Goal: Information Seeking & Learning: Learn about a topic

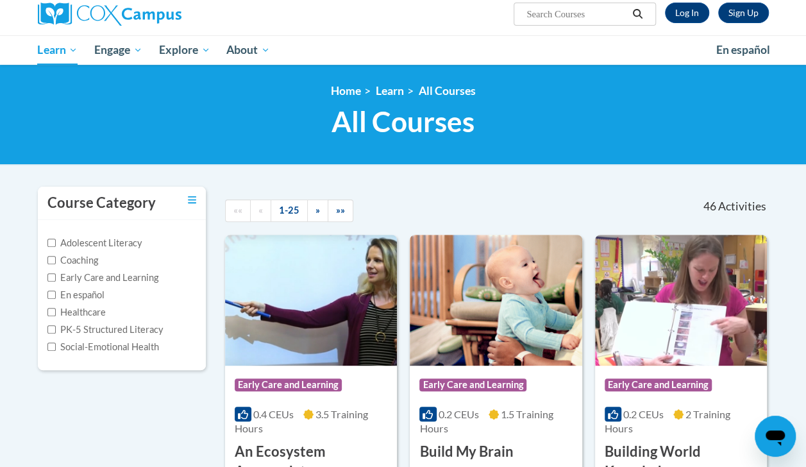
click at [703, 0] on html "This site uses cookies to help improve your learning experience. By continuing …" at bounding box center [403, 130] width 806 height 467
click at [701, 19] on link "Log In" at bounding box center [687, 13] width 44 height 21
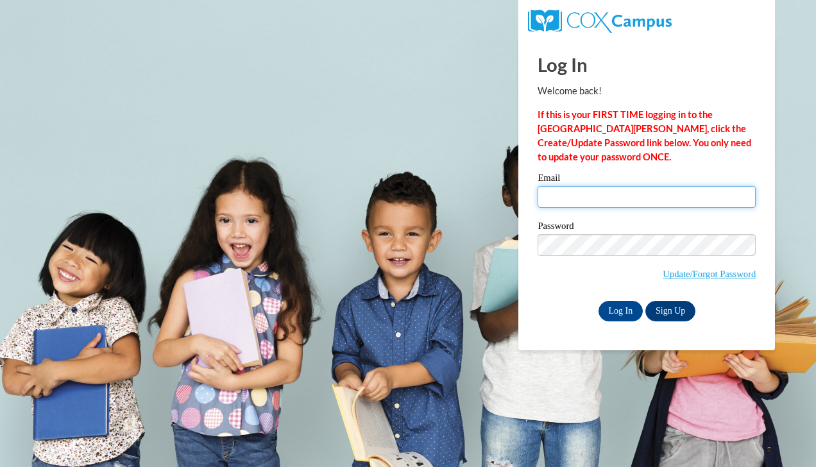
click at [635, 201] on input "Email" at bounding box center [646, 197] width 218 height 22
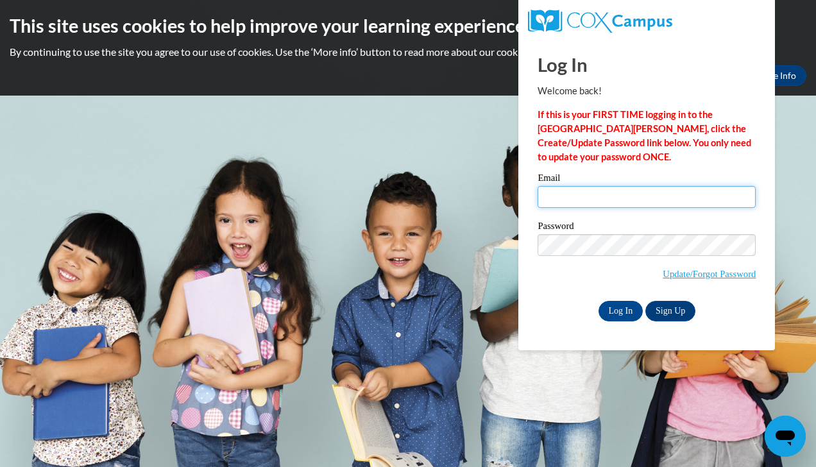
type input "mwilson@portagelearningcenters.com"
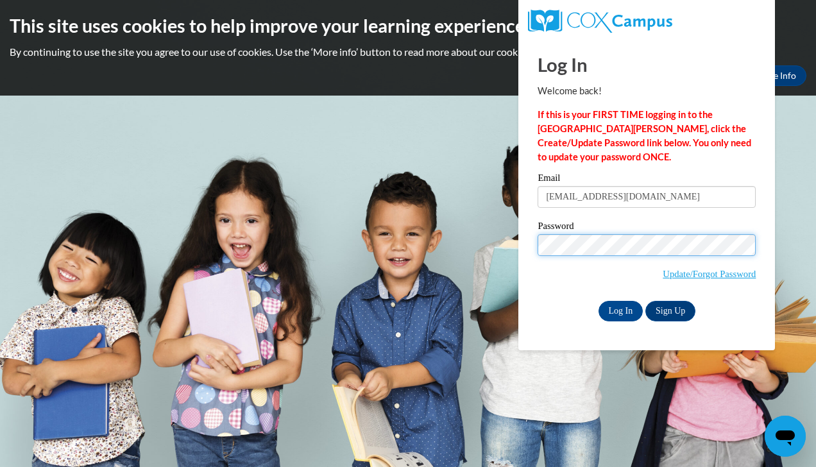
click at [598, 301] on input "Log In" at bounding box center [620, 311] width 45 height 21
click at [631, 311] on input "Log In" at bounding box center [620, 311] width 45 height 21
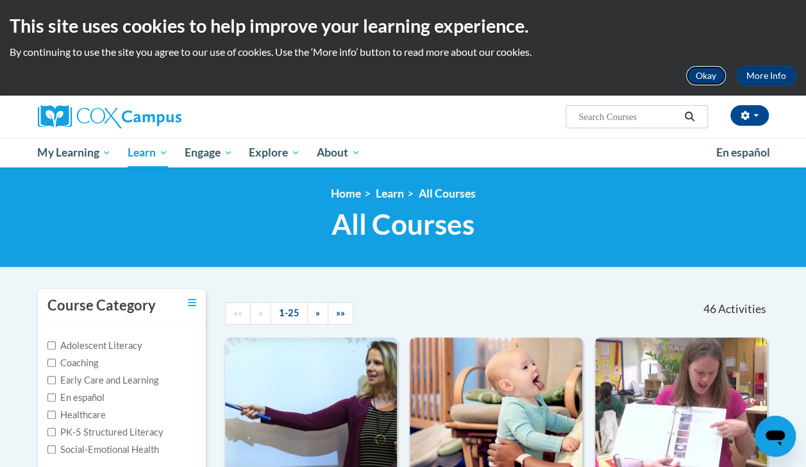
click at [707, 67] on button "Okay" at bounding box center [705, 75] width 41 height 21
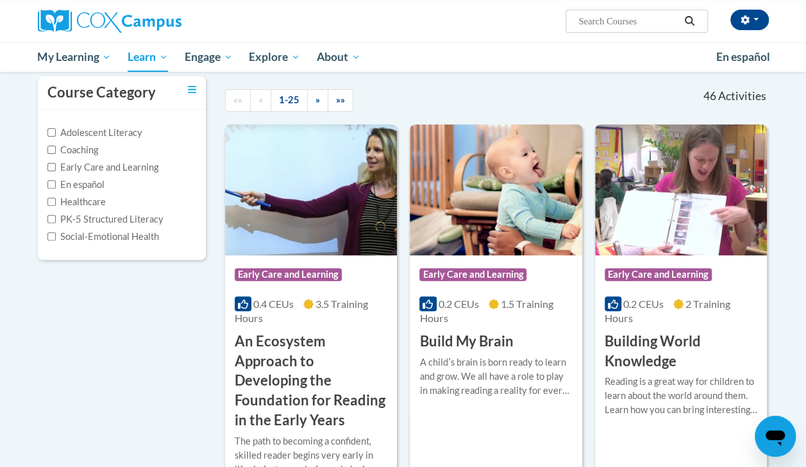
scroll to position [118, 0]
click at [501, 346] on h3 "Build My Brain" at bounding box center [466, 341] width 94 height 20
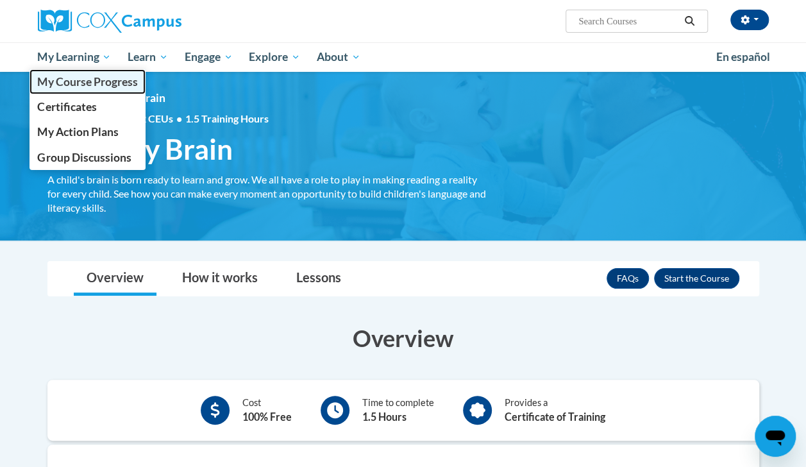
click at [87, 82] on span "My Course Progress" at bounding box center [87, 81] width 100 height 13
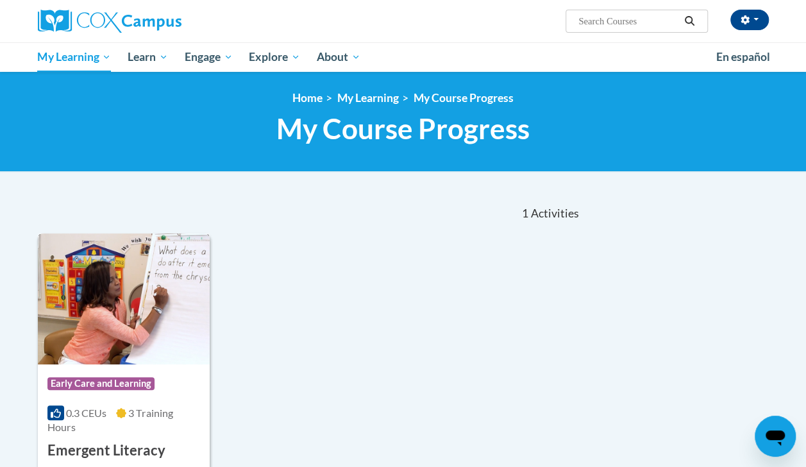
click at [169, 326] on img at bounding box center [124, 298] width 172 height 131
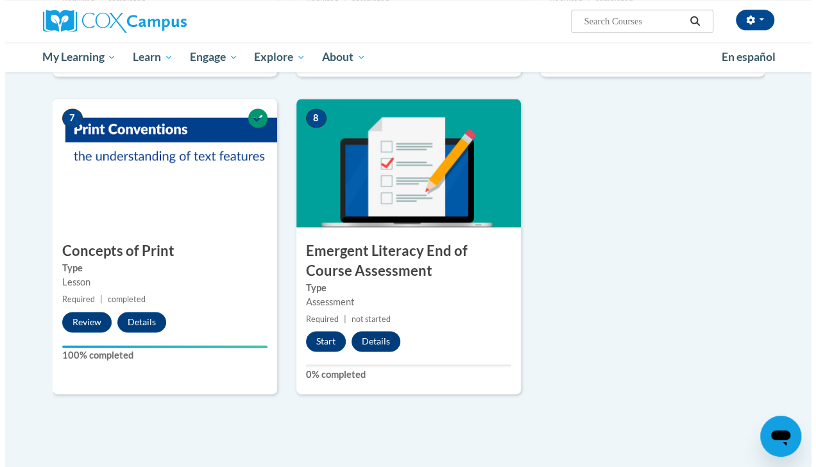
scroll to position [858, 0]
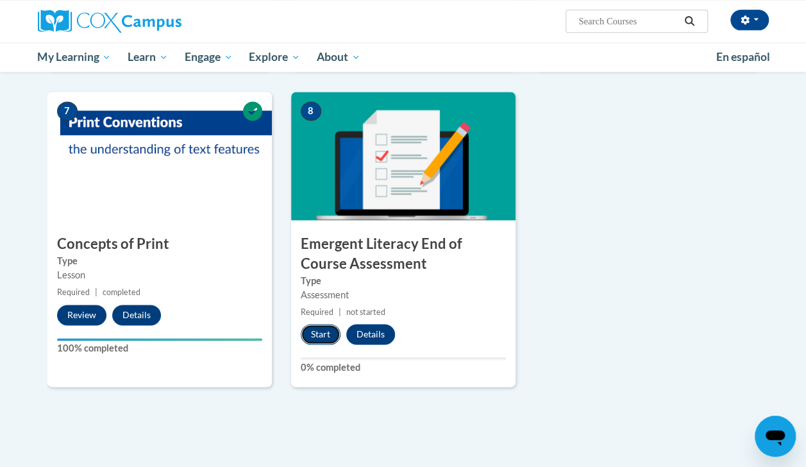
click at [321, 336] on button "Start" at bounding box center [321, 334] width 40 height 21
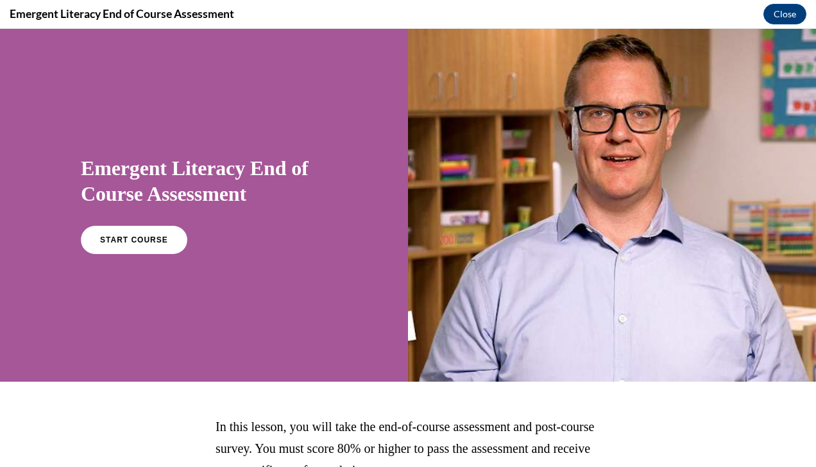
scroll to position [118, 0]
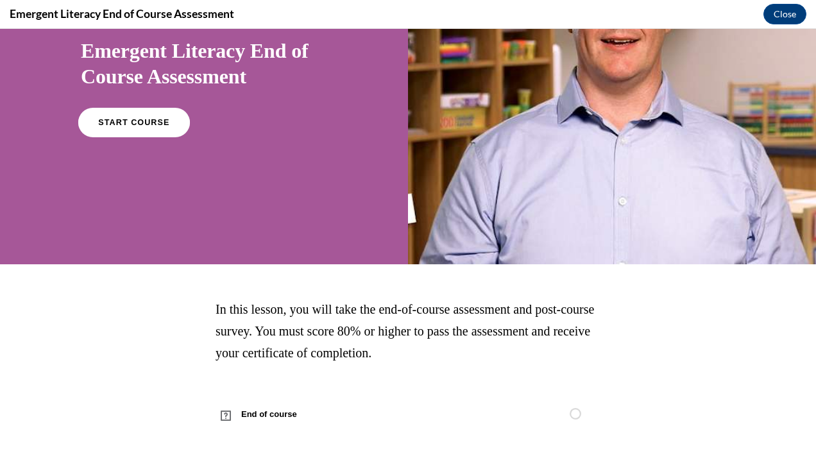
click at [142, 126] on link "START COURSE" at bounding box center [134, 122] width 112 height 29
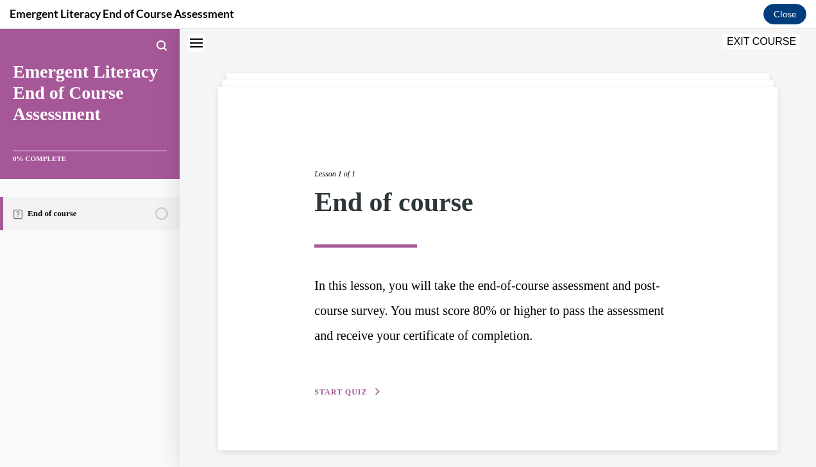
scroll to position [48, 0]
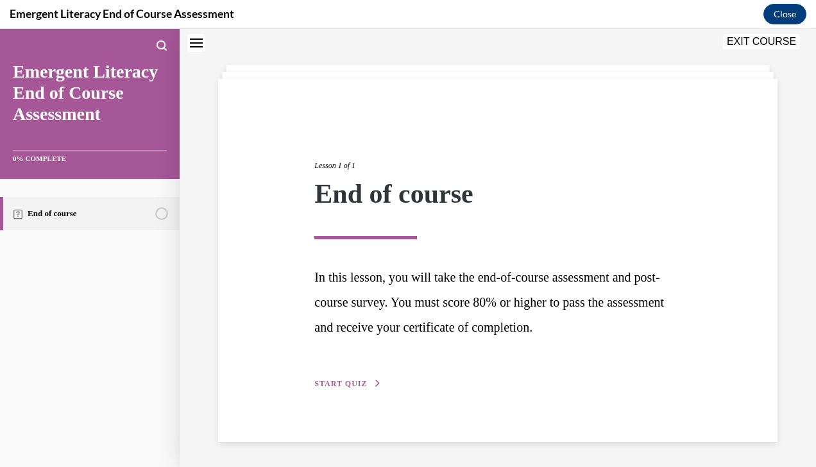
click at [368, 383] on button "START QUIZ" at bounding box center [347, 384] width 67 height 12
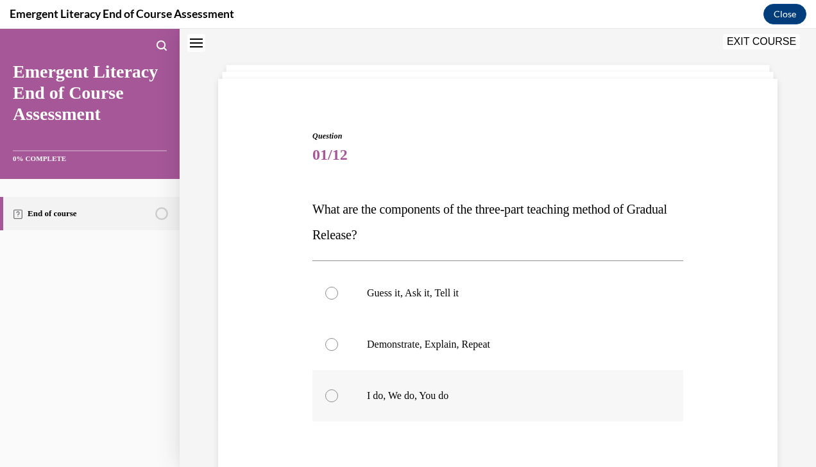
click at [414, 412] on label "I do, We do, You do" at bounding box center [497, 395] width 371 height 51
click at [338, 402] on input "I do, We do, You do" at bounding box center [331, 395] width 13 height 13
radio input "true"
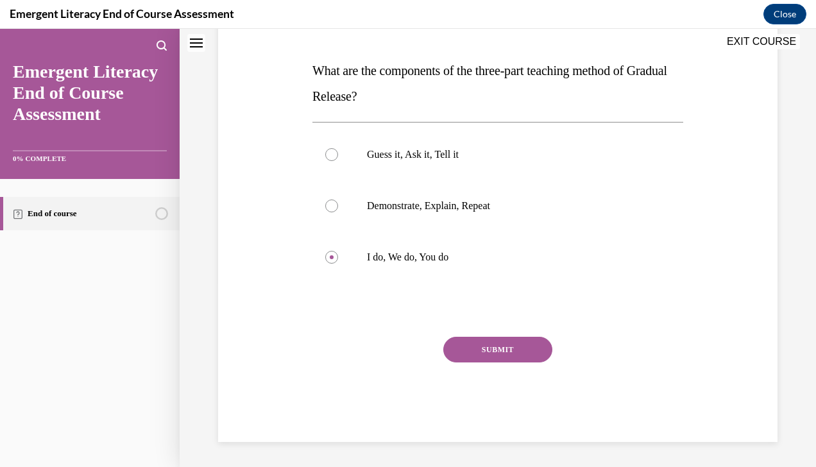
click at [510, 356] on button "SUBMIT" at bounding box center [497, 350] width 109 height 26
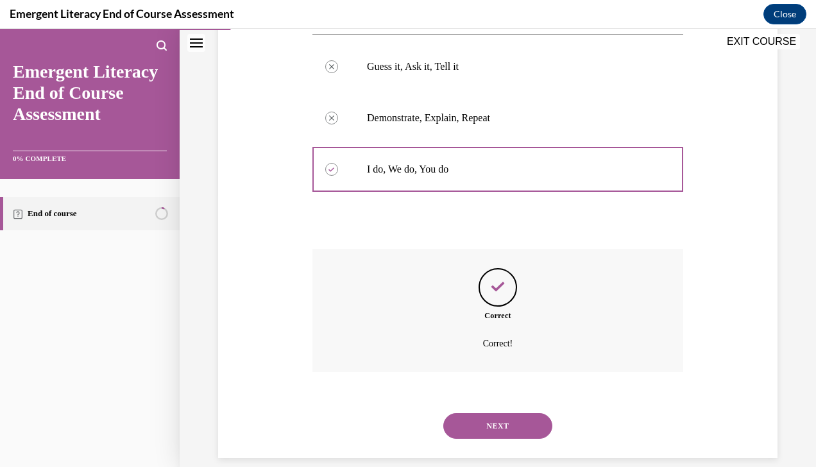
scroll to position [290, 0]
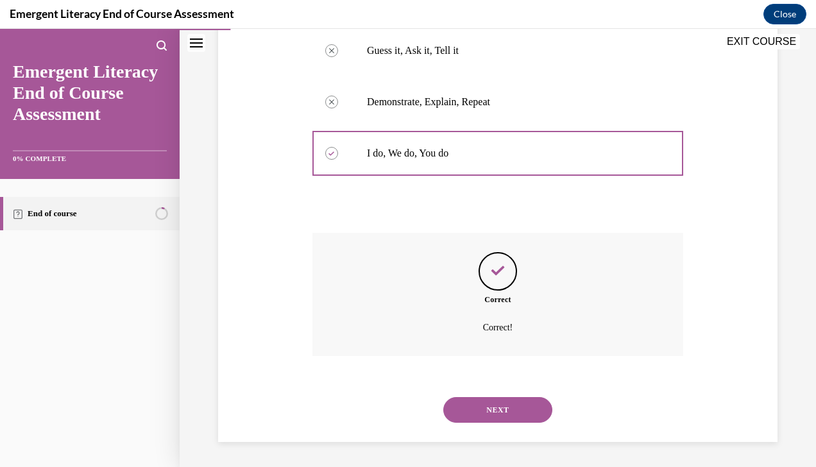
click at [500, 401] on button "NEXT" at bounding box center [497, 410] width 109 height 26
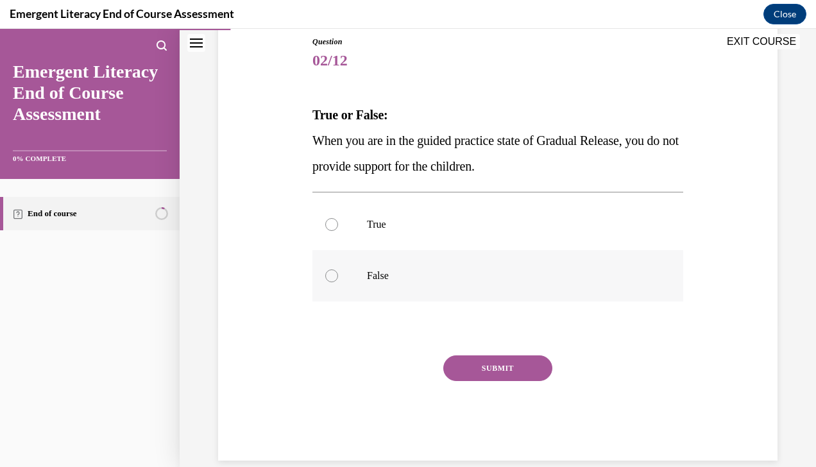
click at [372, 278] on p "False" at bounding box center [509, 275] width 284 height 13
click at [338, 278] on input "False" at bounding box center [331, 275] width 13 height 13
radio input "true"
click at [474, 364] on button "SUBMIT" at bounding box center [497, 368] width 109 height 26
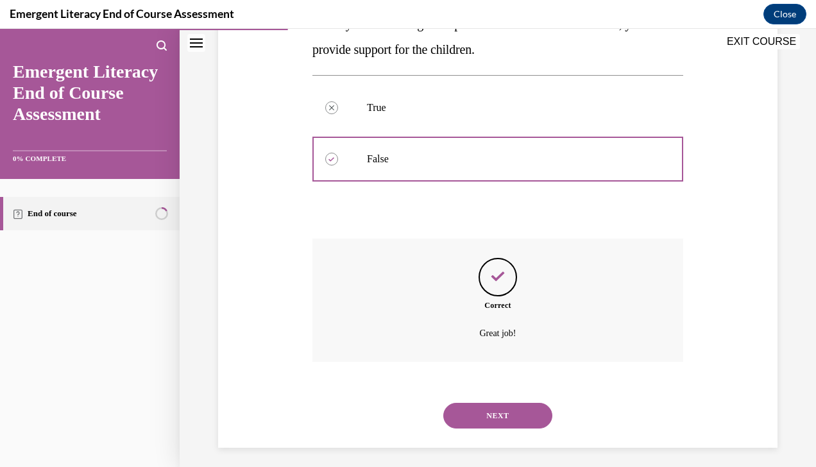
scroll to position [265, 0]
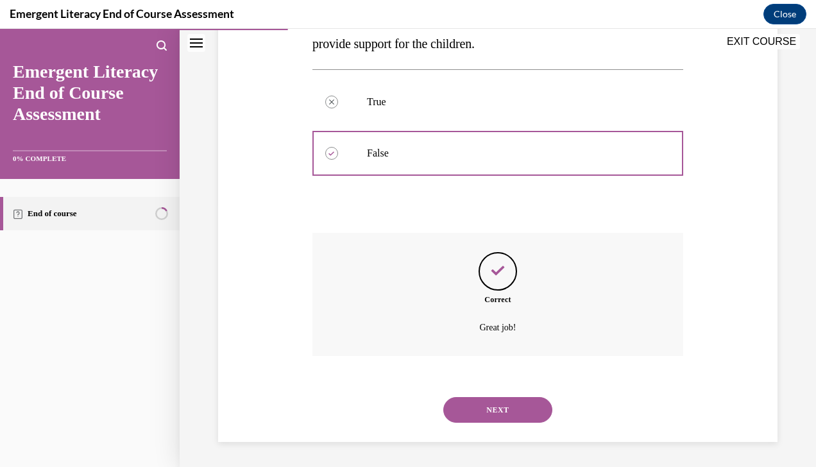
click at [478, 421] on button "NEXT" at bounding box center [497, 410] width 109 height 26
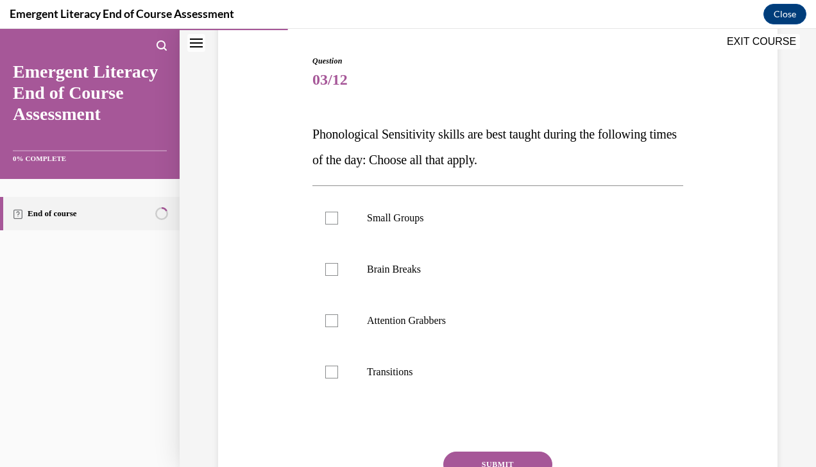
scroll to position [124, 0]
click at [437, 313] on p "Attention Grabbers" at bounding box center [509, 319] width 284 height 13
click at [338, 313] on input "Attention Grabbers" at bounding box center [331, 319] width 13 height 13
checkbox input "true"
click at [414, 254] on label "Brain Breaks" at bounding box center [497, 267] width 371 height 51
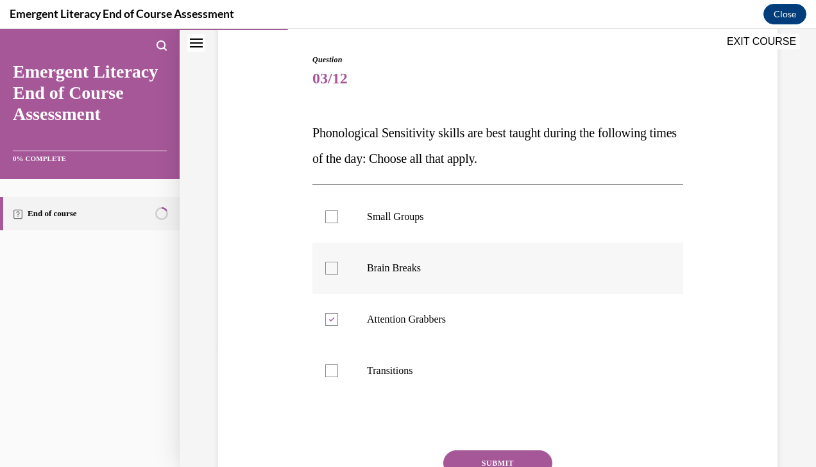
click at [338, 262] on input "Brain Breaks" at bounding box center [331, 268] width 13 height 13
checkbox input "true"
click at [423, 211] on p "Small Groups" at bounding box center [509, 216] width 284 height 13
click at [338, 211] on input "Small Groups" at bounding box center [331, 216] width 13 height 13
checkbox input "true"
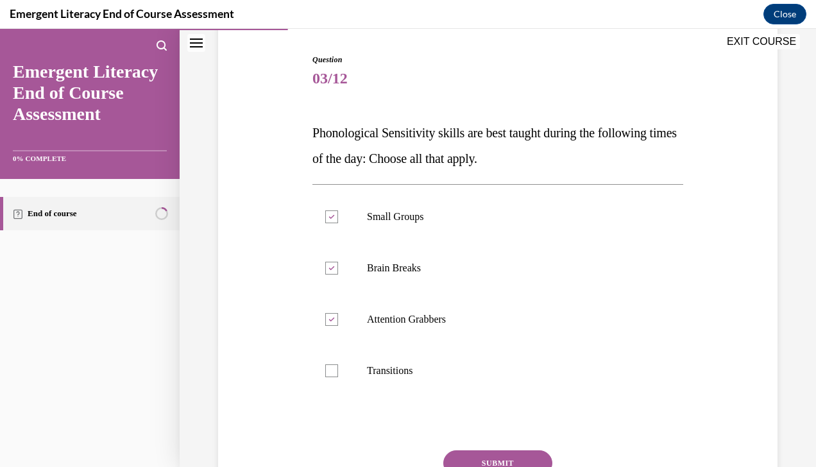
click at [500, 459] on button "SUBMIT" at bounding box center [497, 463] width 109 height 26
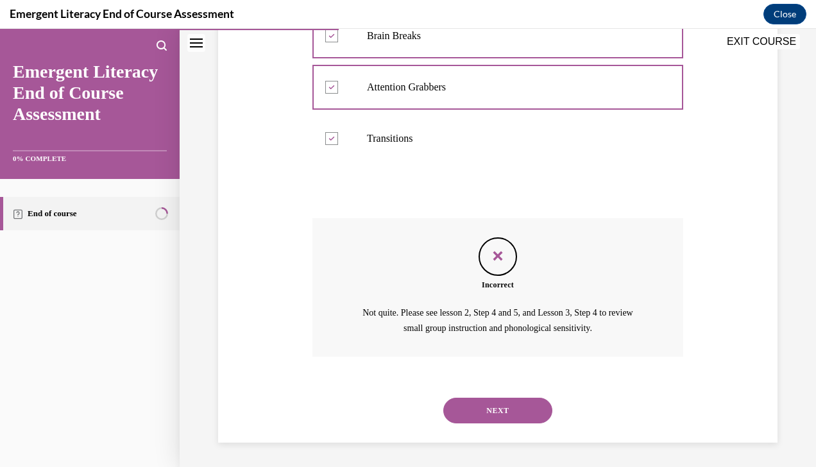
scroll to position [357, 0]
click at [489, 414] on button "NEXT" at bounding box center [497, 411] width 109 height 26
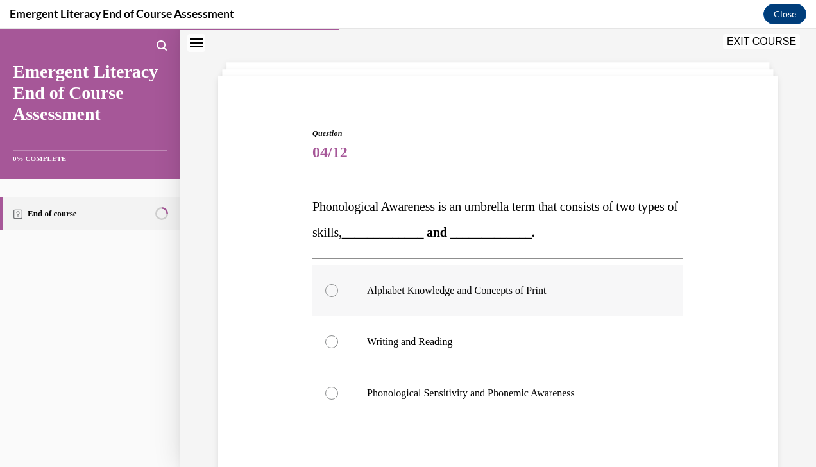
scroll to position [59, 0]
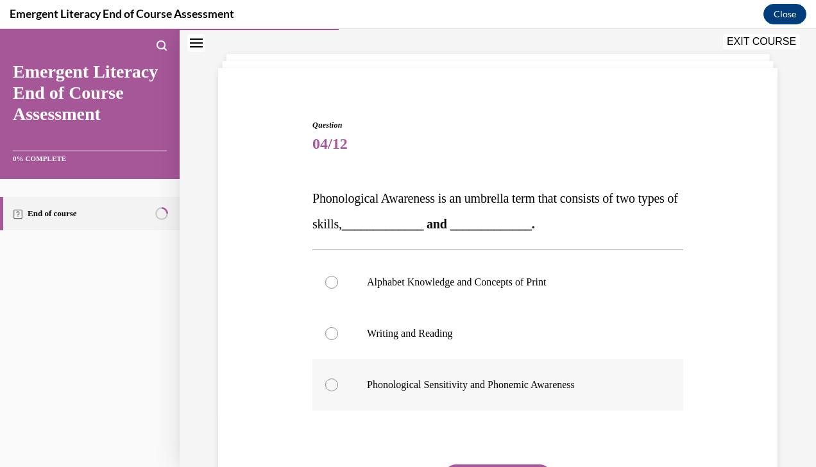
click at [507, 392] on label "Phonological Sensitivity and Phonemic Awareness" at bounding box center [497, 384] width 371 height 51
click at [338, 391] on input "Phonological Sensitivity and Phonemic Awareness" at bounding box center [331, 384] width 13 height 13
radio input "true"
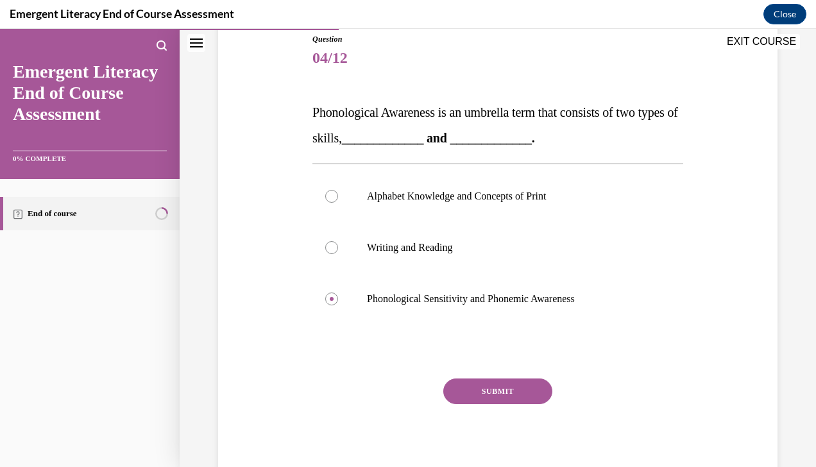
click at [507, 389] on button "SUBMIT" at bounding box center [497, 391] width 109 height 26
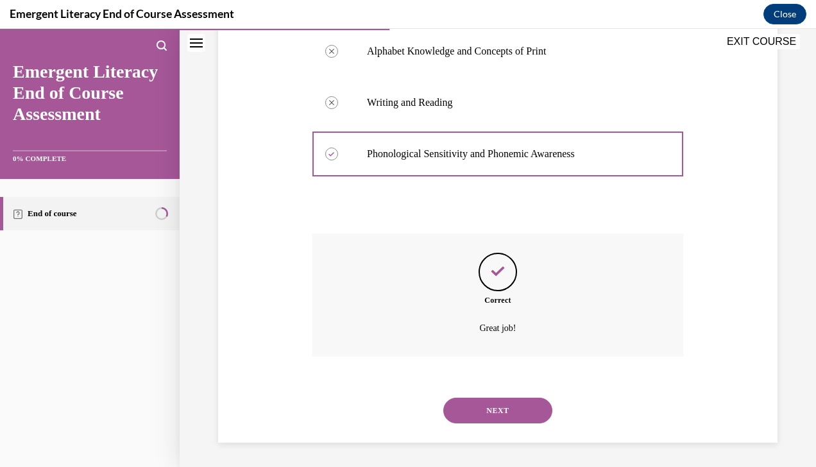
scroll to position [290, 0]
click at [503, 407] on button "NEXT" at bounding box center [497, 410] width 109 height 26
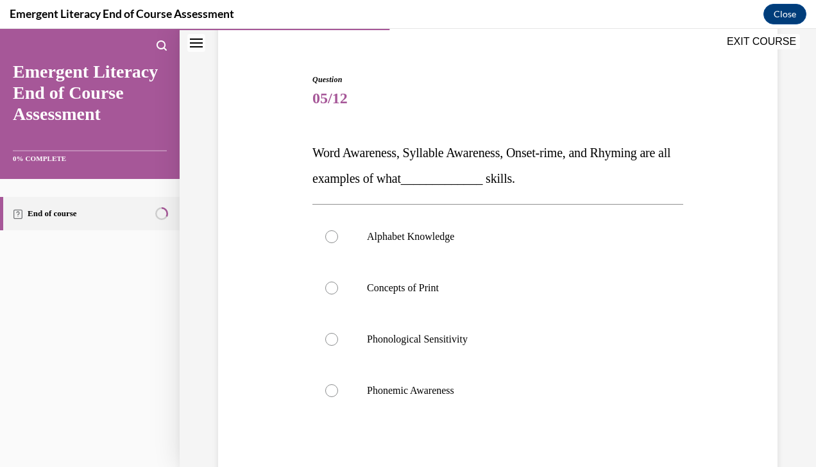
scroll to position [105, 0]
click at [503, 407] on label "Phonemic Awareness" at bounding box center [497, 389] width 371 height 51
click at [338, 396] on input "Phonemic Awareness" at bounding box center [331, 389] width 13 height 13
radio input "true"
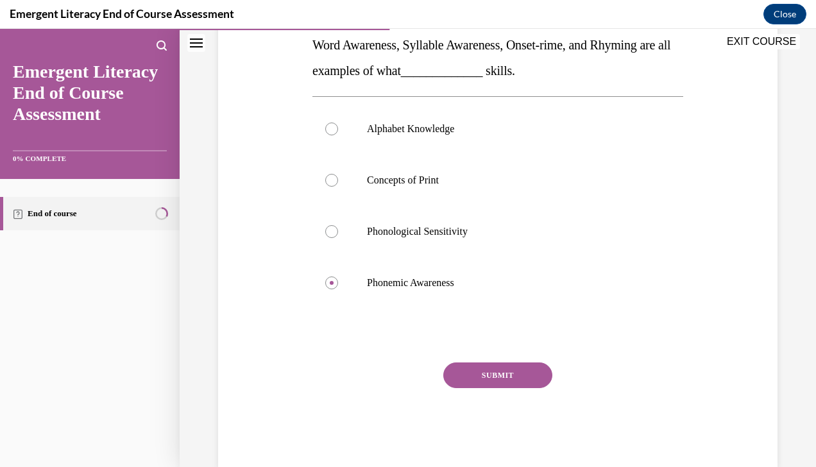
scroll to position [214, 0]
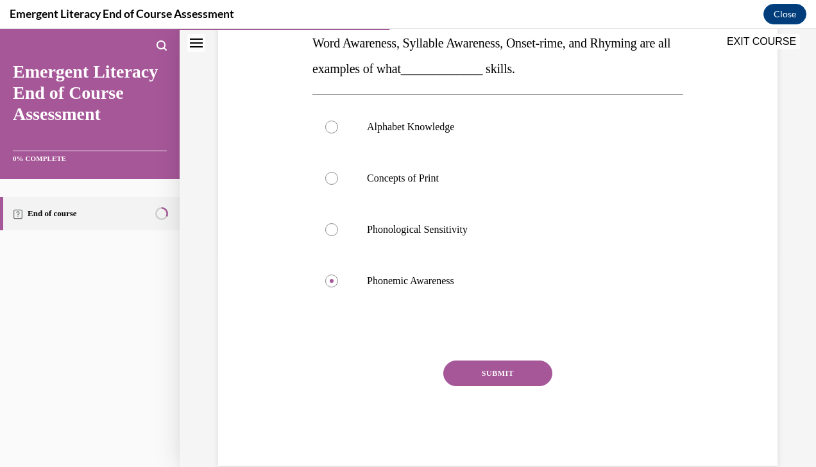
click at [483, 372] on button "SUBMIT" at bounding box center [497, 373] width 109 height 26
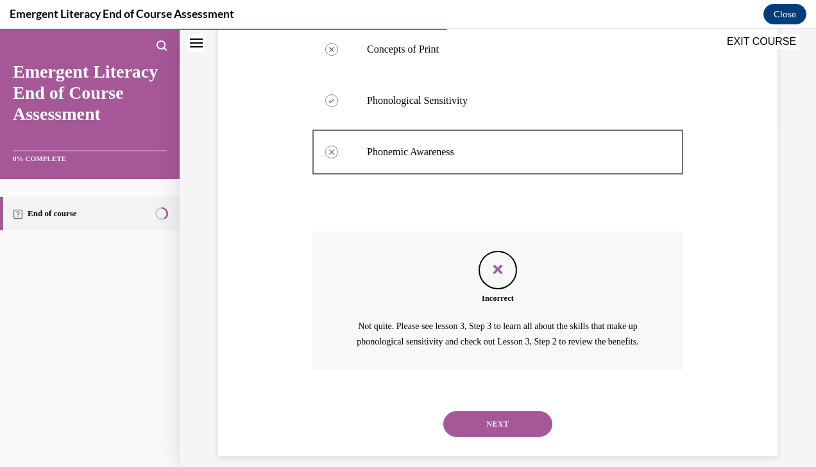
scroll to position [372, 0]
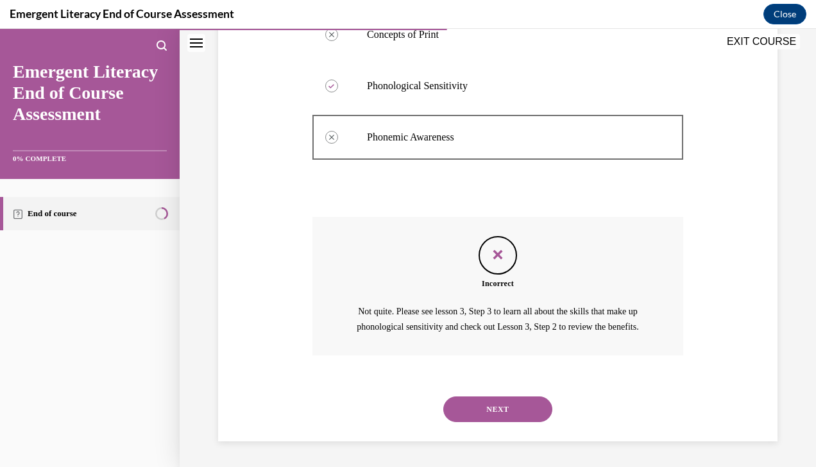
click at [491, 403] on button "NEXT" at bounding box center [497, 409] width 109 height 26
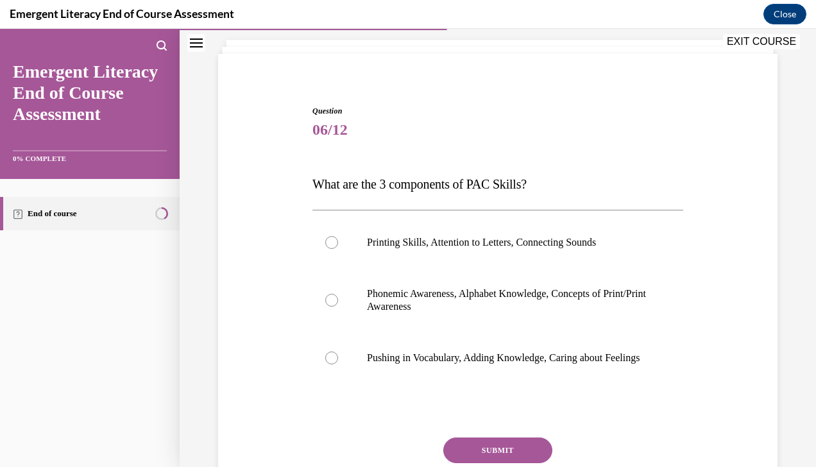
scroll to position [74, 0]
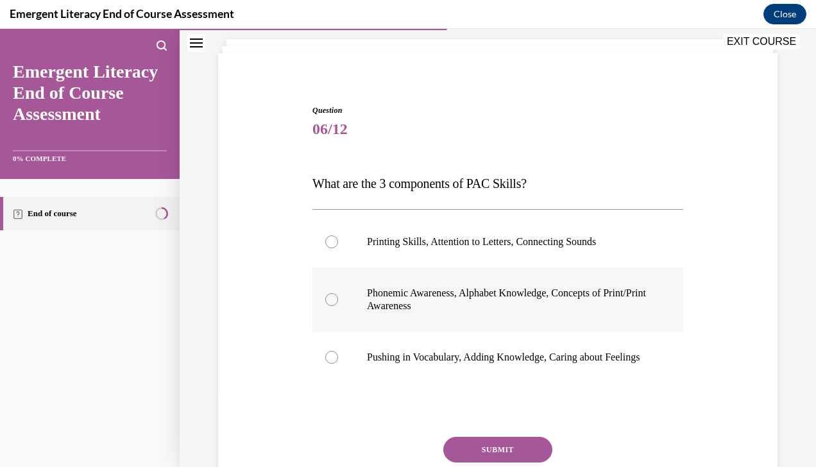
click at [487, 305] on p "Phonemic Awareness, Alphabet Knowledge, Concepts of Print/Print Awareness" at bounding box center [509, 300] width 284 height 26
click at [338, 305] on input "Phonemic Awareness, Alphabet Knowledge, Concepts of Print/Print Awareness" at bounding box center [331, 299] width 13 height 13
radio input "true"
click at [491, 449] on button "SUBMIT" at bounding box center [497, 450] width 109 height 26
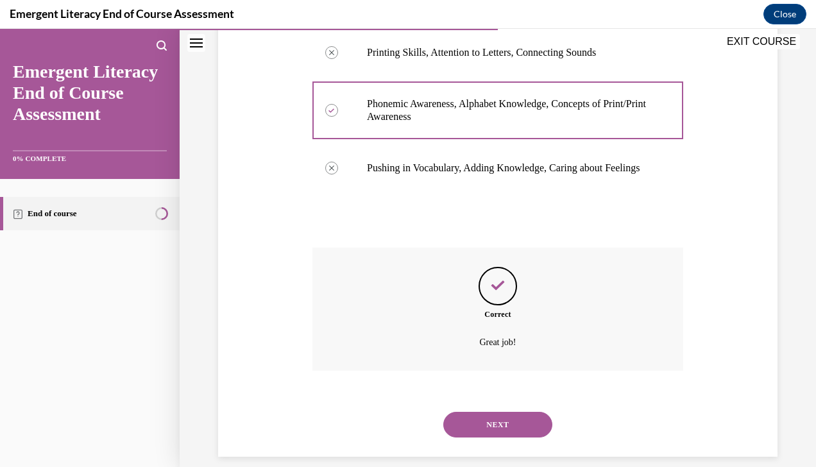
scroll to position [290, 0]
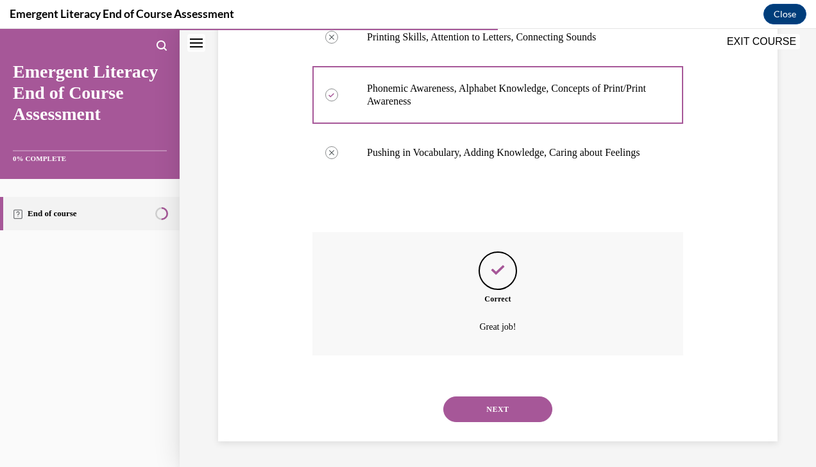
click at [485, 412] on button "NEXT" at bounding box center [497, 409] width 109 height 26
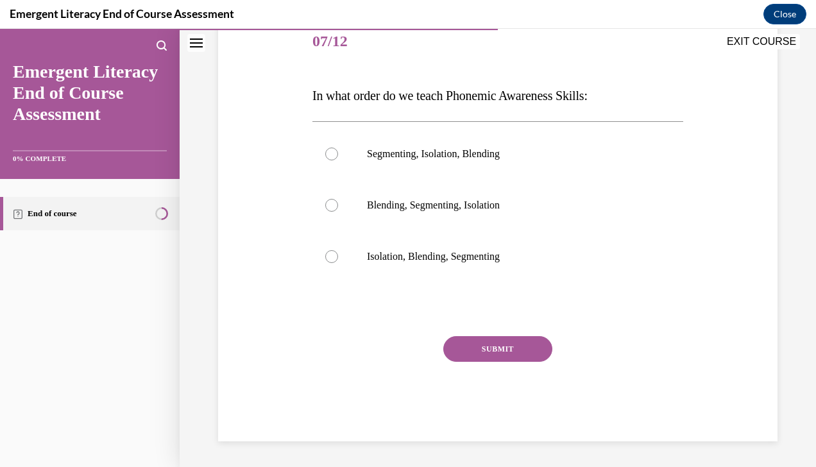
scroll to position [142, 0]
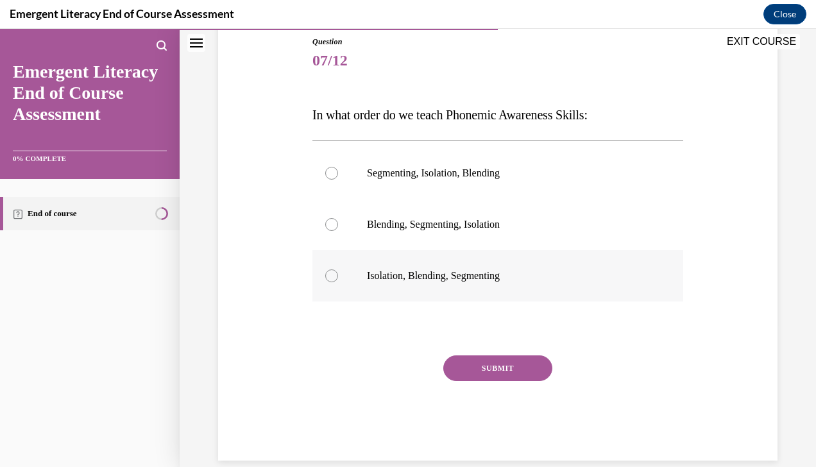
click at [470, 282] on label "Isolation, Blending, Segmenting" at bounding box center [497, 275] width 371 height 51
click at [338, 282] on input "Isolation, Blending, Segmenting" at bounding box center [331, 275] width 13 height 13
radio input "true"
click at [489, 370] on button "SUBMIT" at bounding box center [497, 368] width 109 height 26
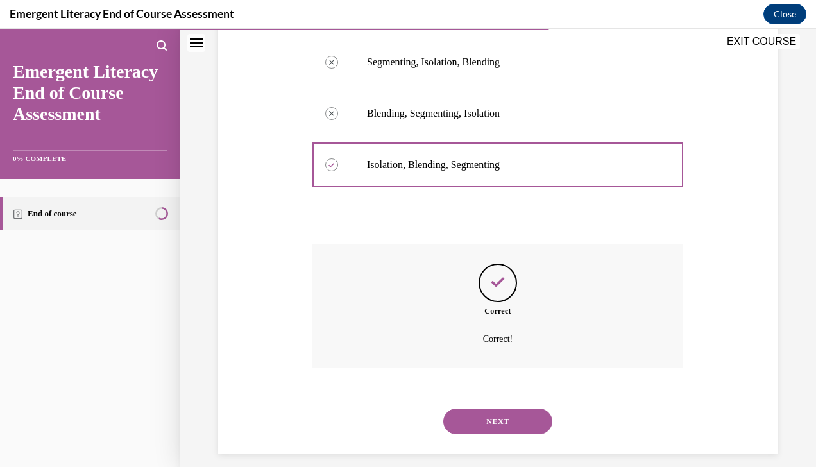
scroll to position [265, 0]
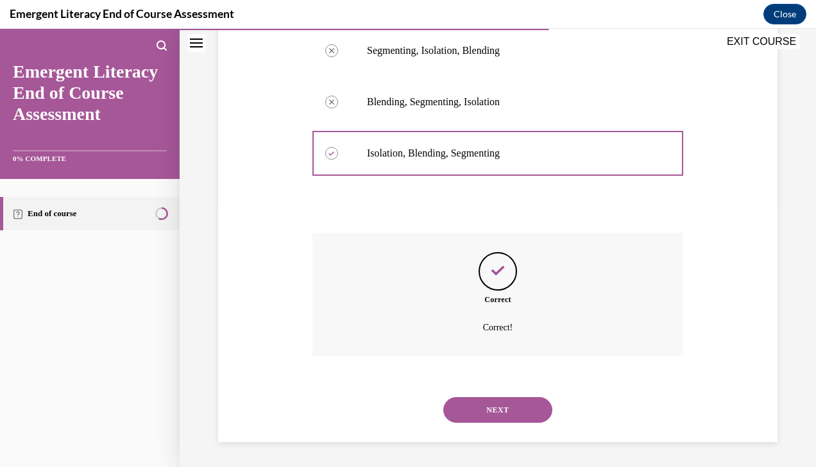
click at [496, 405] on button "NEXT" at bounding box center [497, 410] width 109 height 26
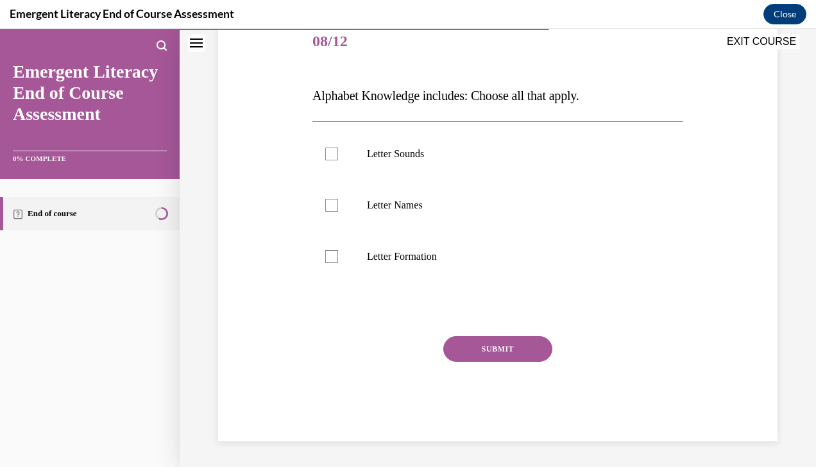
scroll to position [142, 0]
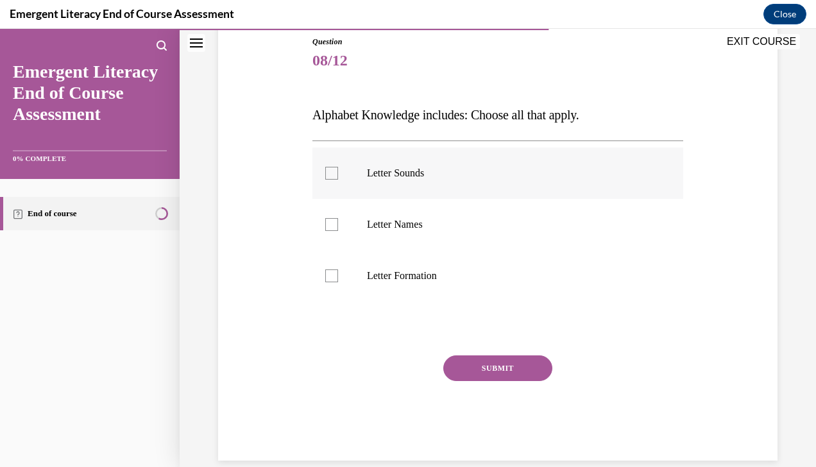
click at [372, 187] on label "Letter Sounds" at bounding box center [497, 172] width 371 height 51
click at [338, 180] on input "Letter Sounds" at bounding box center [331, 173] width 13 height 13
checkbox input "true"
click at [359, 210] on label "Letter Names" at bounding box center [497, 224] width 371 height 51
click at [338, 218] on input "Letter Names" at bounding box center [331, 224] width 13 height 13
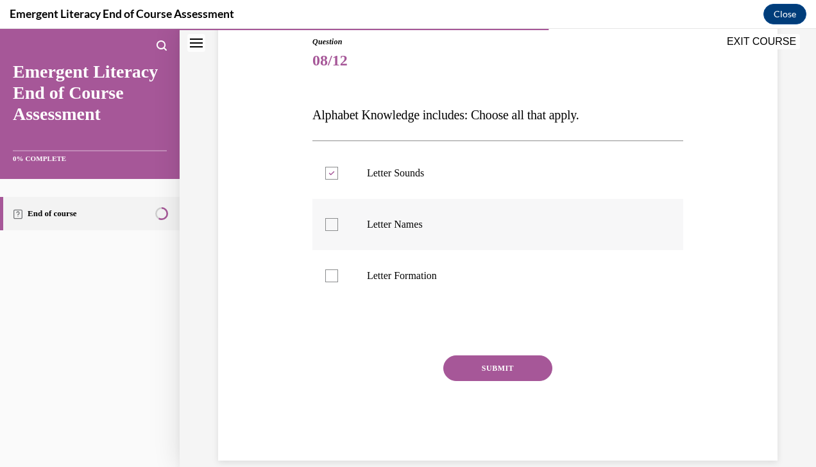
checkbox input "true"
click at [377, 269] on p "Letter Formation" at bounding box center [509, 275] width 284 height 13
click at [338, 269] on input "Letter Formation" at bounding box center [331, 275] width 13 height 13
checkbox input "true"
click at [465, 358] on button "SUBMIT" at bounding box center [497, 368] width 109 height 26
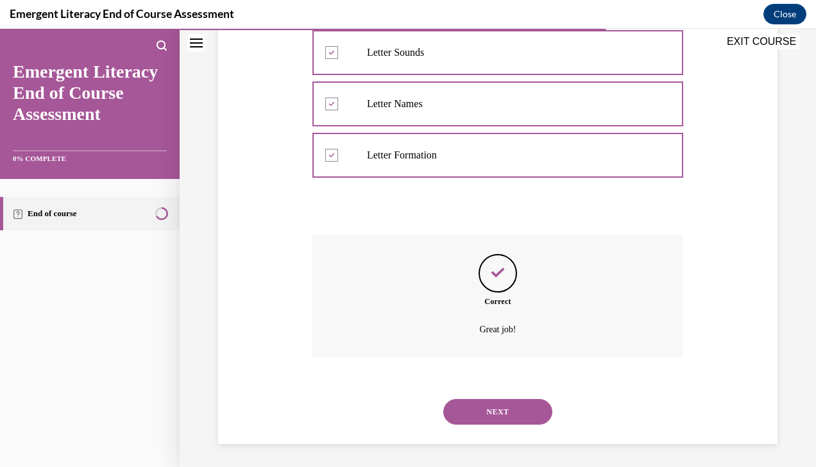
scroll to position [265, 0]
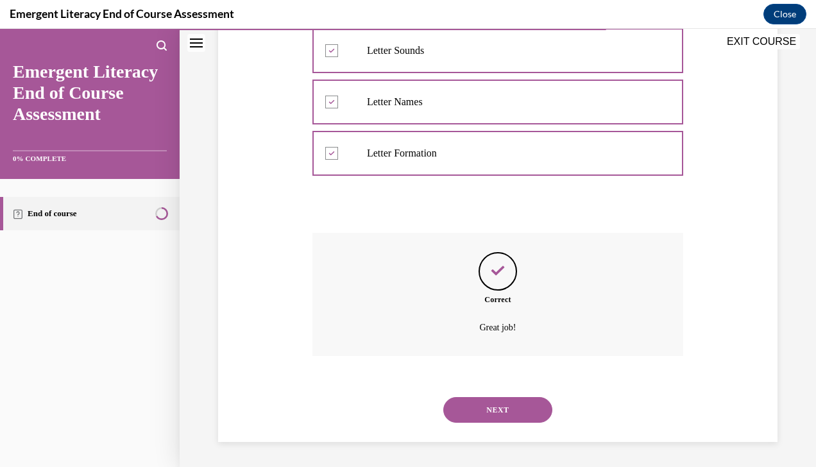
click at [497, 399] on button "NEXT" at bounding box center [497, 410] width 109 height 26
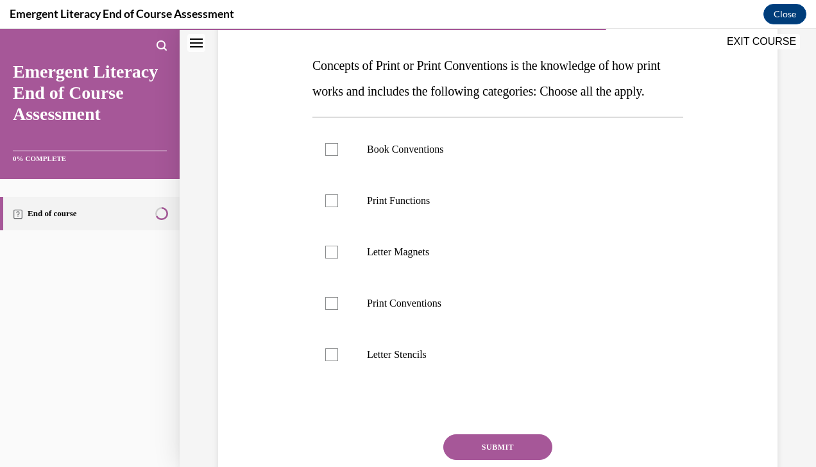
scroll to position [189, 0]
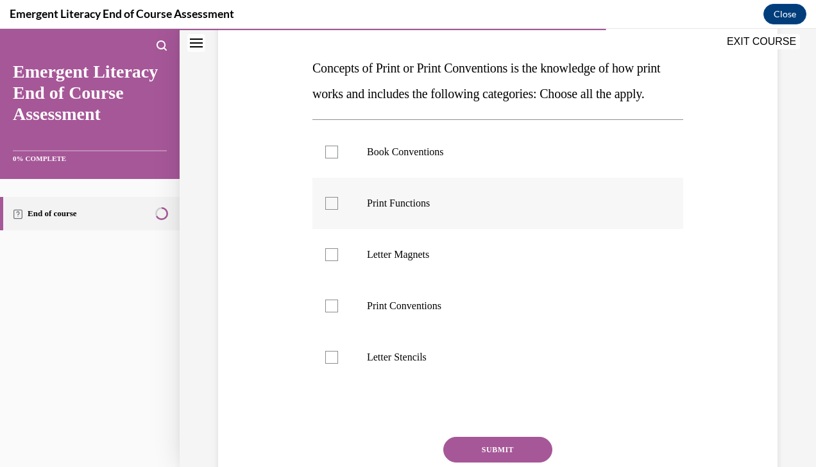
click at [428, 210] on p "Print Functions" at bounding box center [509, 203] width 284 height 13
click at [338, 210] on input "Print Functions" at bounding box center [331, 203] width 13 height 13
checkbox input "true"
click at [428, 308] on label "Print Conventions" at bounding box center [497, 305] width 371 height 51
click at [338, 308] on input "Print Conventions" at bounding box center [331, 305] width 13 height 13
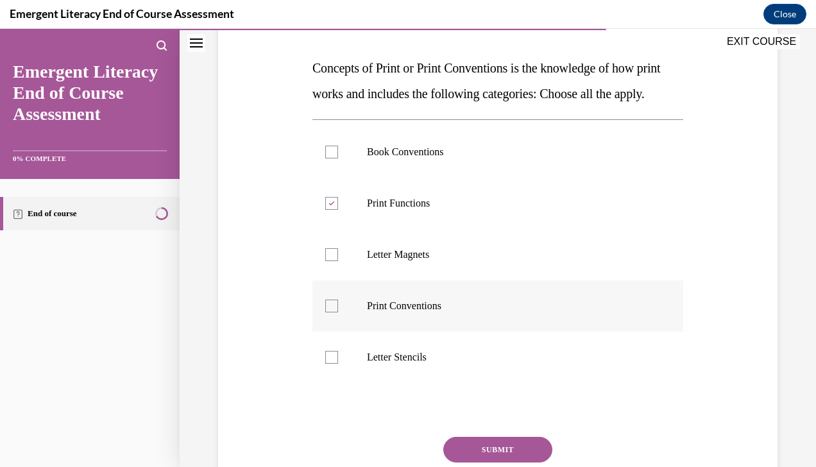
checkbox input "true"
click at [407, 364] on p "Letter Stencils" at bounding box center [509, 357] width 284 height 13
click at [338, 364] on input "Letter Stencils" at bounding box center [331, 357] width 13 height 13
checkbox input "true"
click at [319, 178] on label "Book Conventions" at bounding box center [497, 151] width 371 height 51
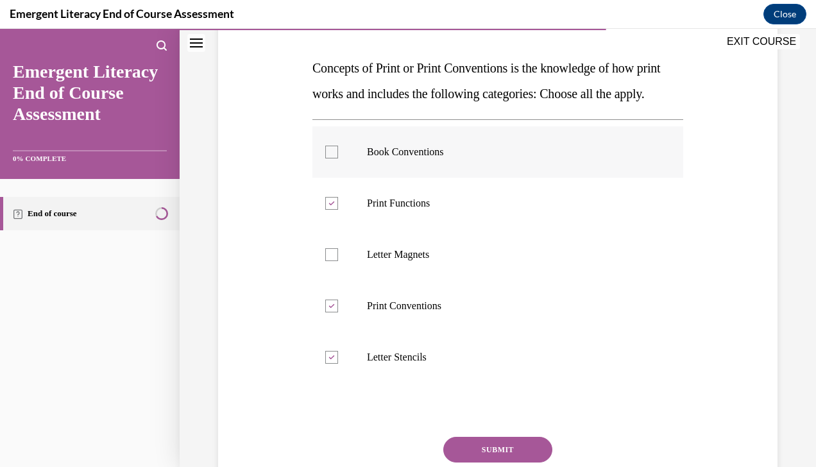
click at [325, 158] on input "Book Conventions" at bounding box center [331, 152] width 13 height 13
checkbox input "true"
click at [343, 383] on label "Letter Stencils" at bounding box center [497, 357] width 371 height 51
click at [338, 364] on input "Letter Stencils" at bounding box center [331, 357] width 13 height 13
checkbox input "false"
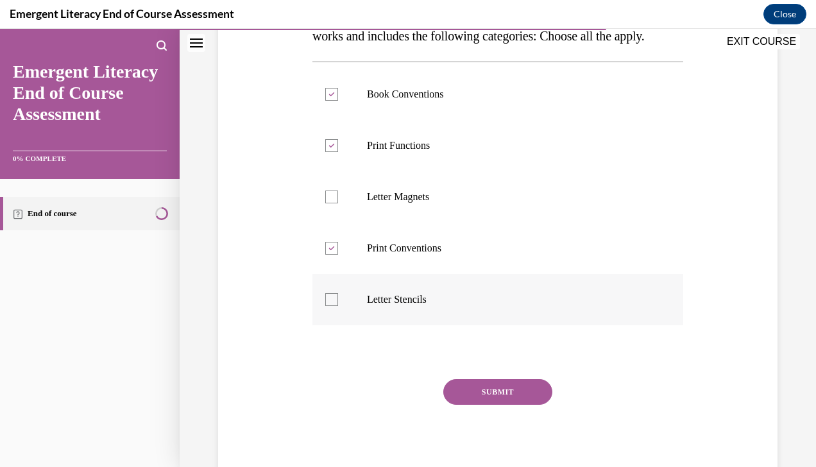
scroll to position [253, 0]
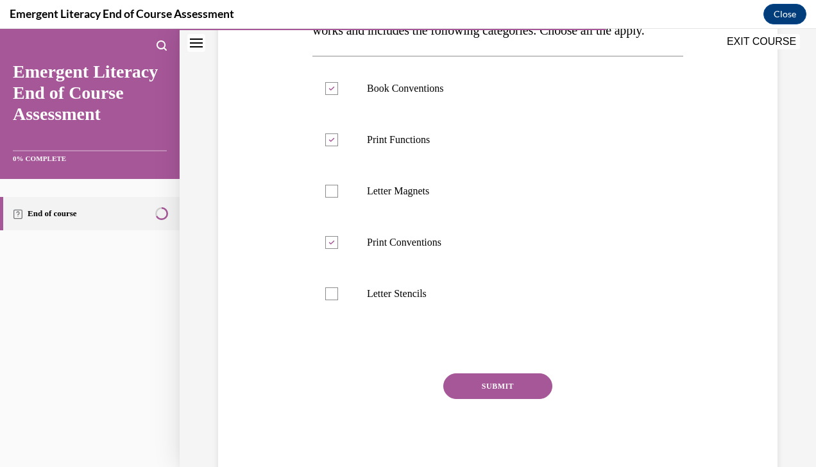
click at [457, 399] on button "SUBMIT" at bounding box center [497, 386] width 109 height 26
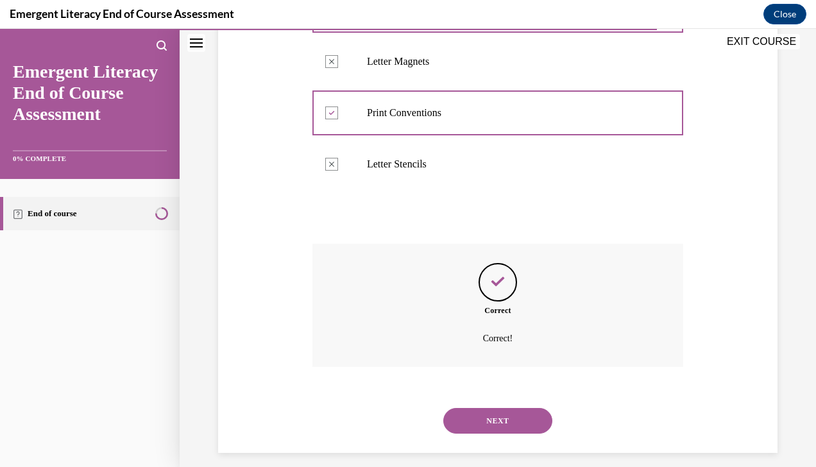
scroll to position [419, 0]
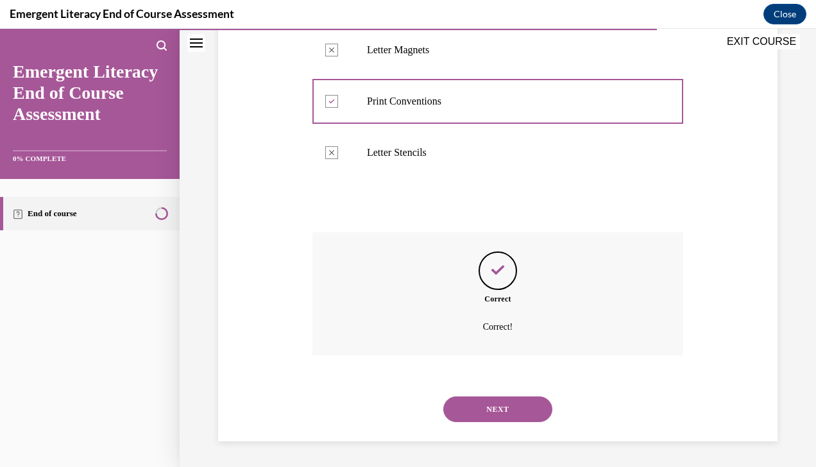
click at [463, 410] on button "NEXT" at bounding box center [497, 409] width 109 height 26
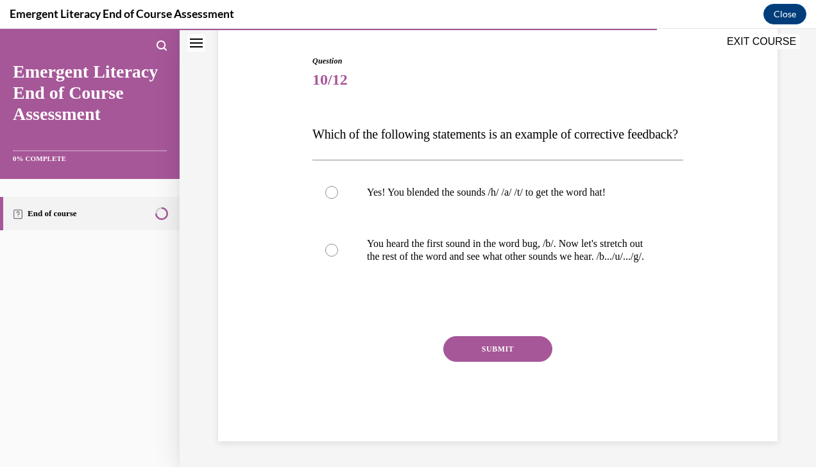
scroll to position [142, 0]
click at [532, 250] on p "You heard the first sound in the word bug, /b/. Now let's stretch out the rest …" at bounding box center [509, 250] width 284 height 26
click at [338, 250] on input "You heard the first sound in the word bug, /b/. Now let's stretch out the rest …" at bounding box center [331, 250] width 13 height 13
radio input "true"
click at [482, 362] on button "SUBMIT" at bounding box center [497, 349] width 109 height 26
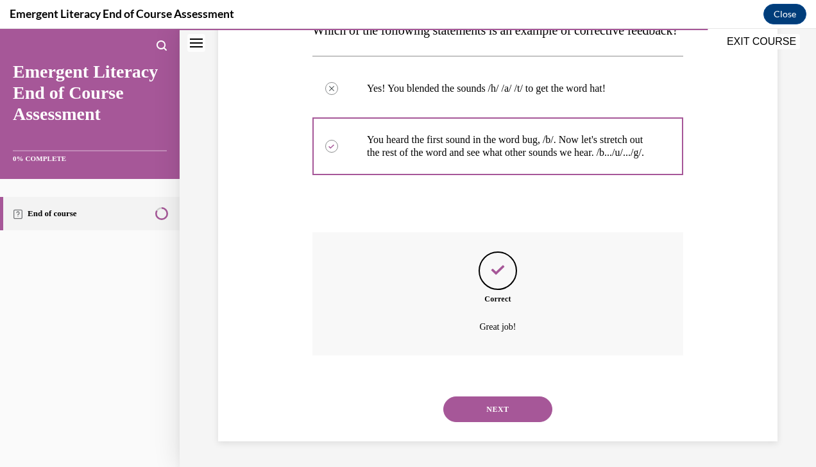
scroll to position [265, 0]
click at [484, 414] on button "NEXT" at bounding box center [497, 409] width 109 height 26
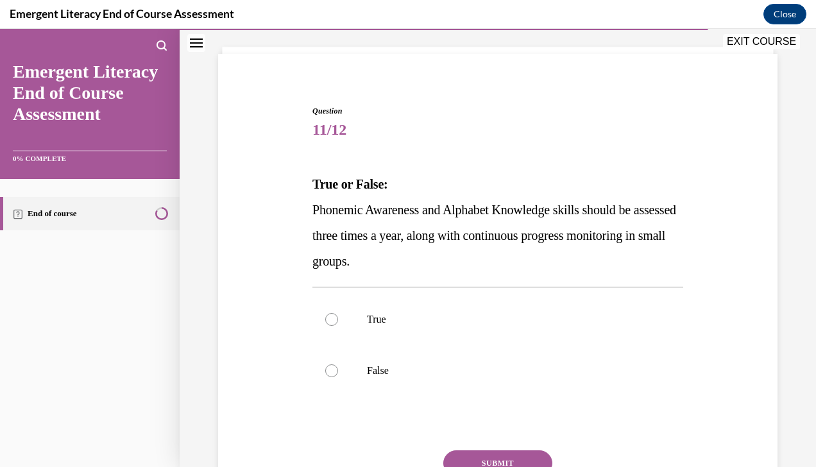
scroll to position [74, 0]
click at [442, 333] on label "True" at bounding box center [497, 318] width 371 height 51
click at [338, 325] on input "True" at bounding box center [331, 318] width 13 height 13
radio input "true"
click at [512, 459] on button "SUBMIT" at bounding box center [497, 463] width 109 height 26
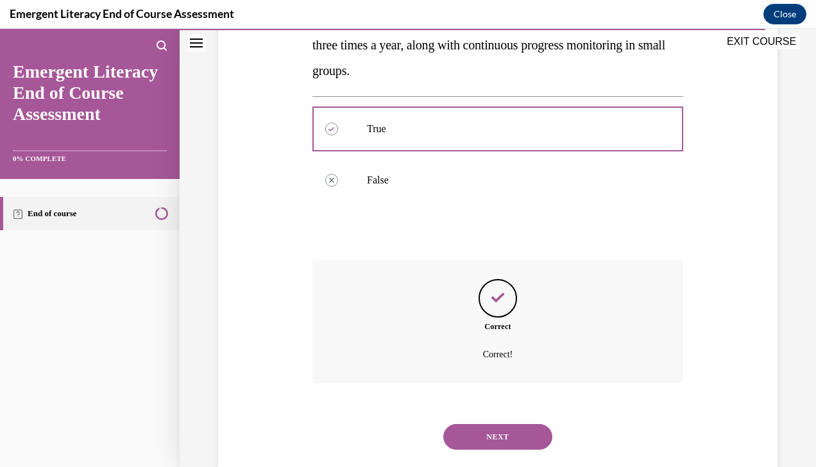
scroll to position [290, 0]
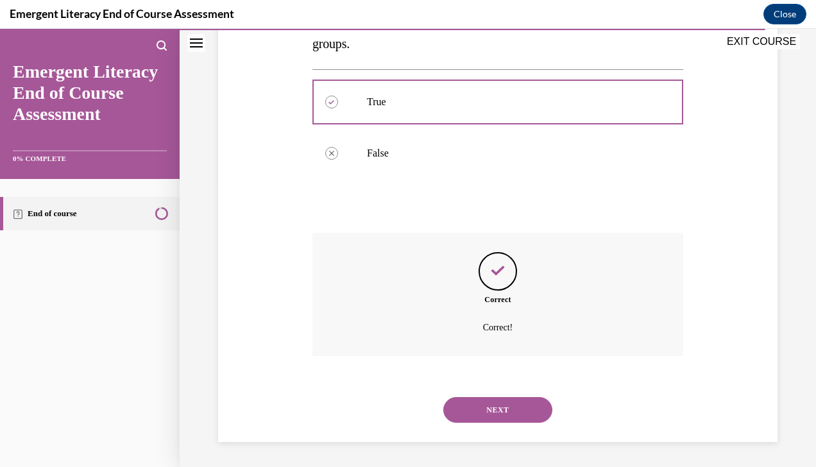
click at [487, 398] on button "NEXT" at bounding box center [497, 410] width 109 height 26
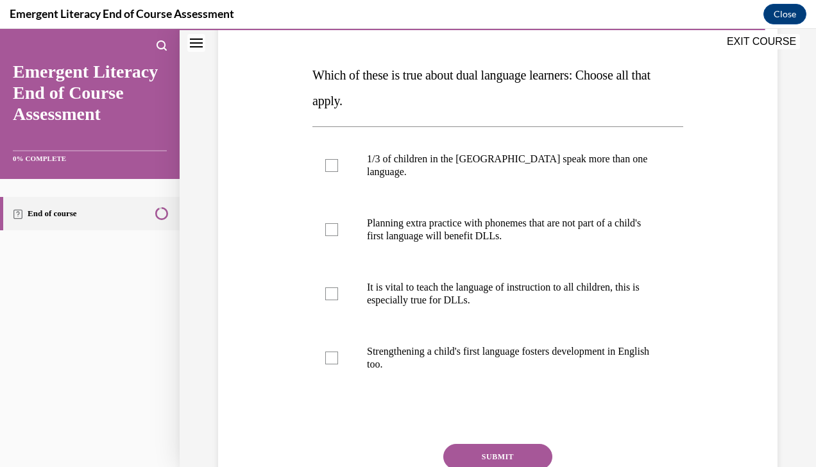
scroll to position [164, 0]
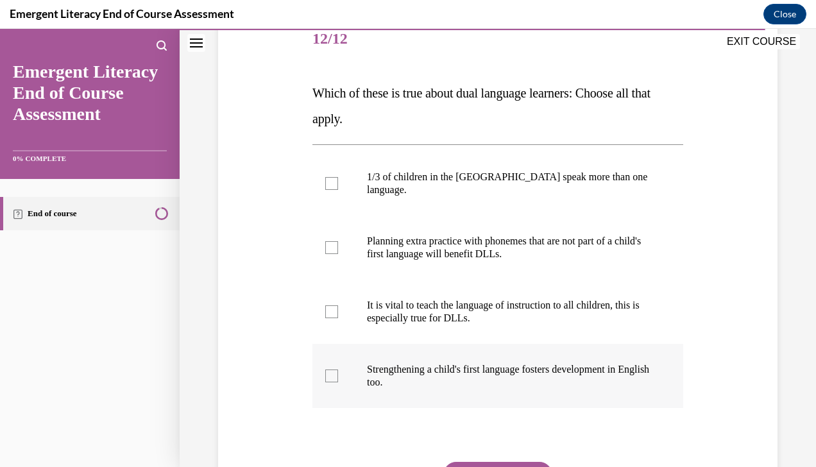
click at [485, 365] on p "Strengthening a child's first language fosters development in English too." at bounding box center [509, 376] width 284 height 26
click at [338, 369] on input "Strengthening a child's first language fosters development in English too." at bounding box center [331, 375] width 13 height 13
checkbox input "true"
click at [482, 301] on p "It is vital to teach the language of instruction to all children, this is espec…" at bounding box center [509, 312] width 284 height 26
click at [338, 305] on input "It is vital to teach the language of instruction to all children, this is espec…" at bounding box center [331, 311] width 13 height 13
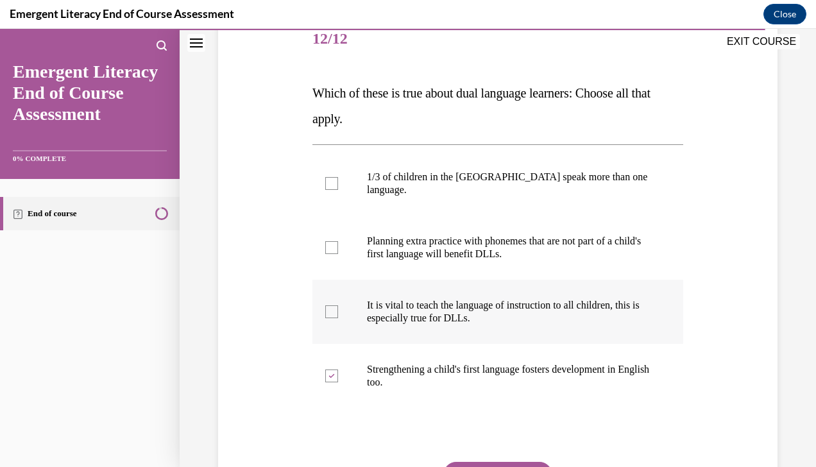
checkbox input "true"
click at [464, 249] on label "Planning extra practice with phonemes that are not part of a child's first lang…" at bounding box center [497, 247] width 371 height 64
click at [338, 249] on input "Planning extra practice with phonemes that are not part of a child's first lang…" at bounding box center [331, 247] width 13 height 13
checkbox input "true"
click at [438, 198] on label "1/3 of children in the [GEOGRAPHIC_DATA] speak more than one language." at bounding box center [497, 183] width 371 height 64
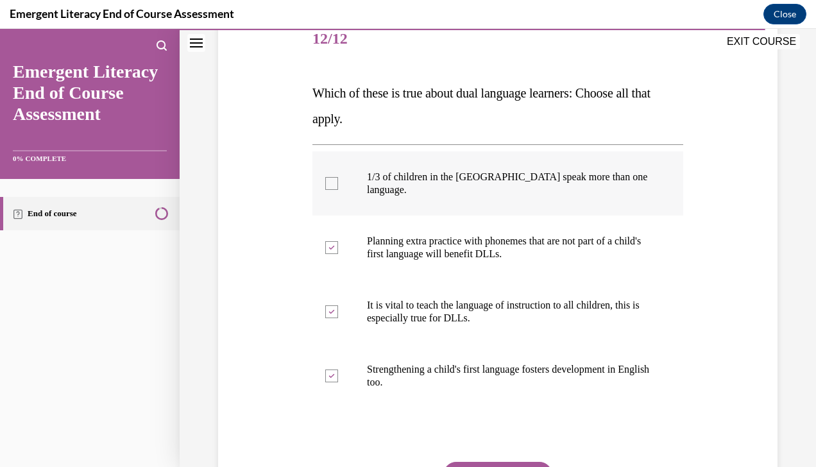
click at [338, 190] on input "1/3 of children in the [GEOGRAPHIC_DATA] speak more than one language." at bounding box center [331, 183] width 13 height 13
checkbox input "true"
click at [507, 464] on button "SUBMIT" at bounding box center [497, 475] width 109 height 26
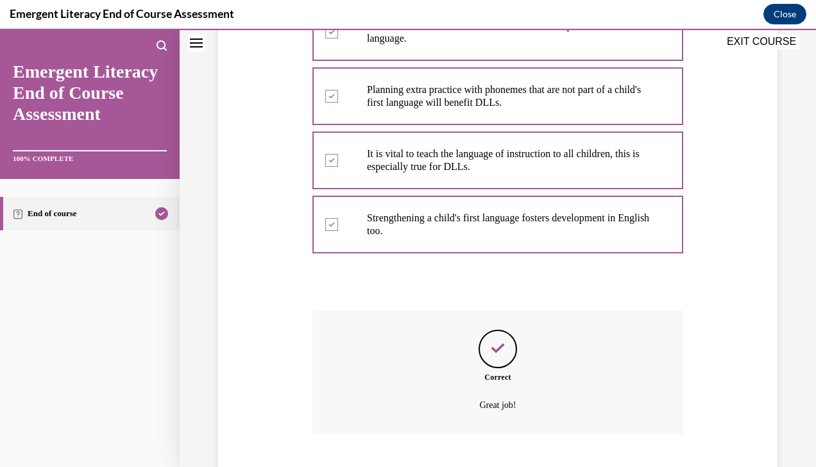
scroll to position [380, 0]
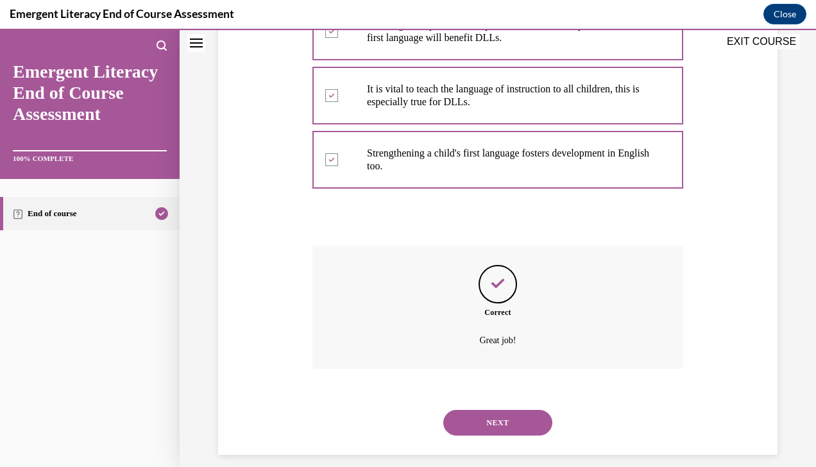
click at [479, 417] on button "NEXT" at bounding box center [497, 423] width 109 height 26
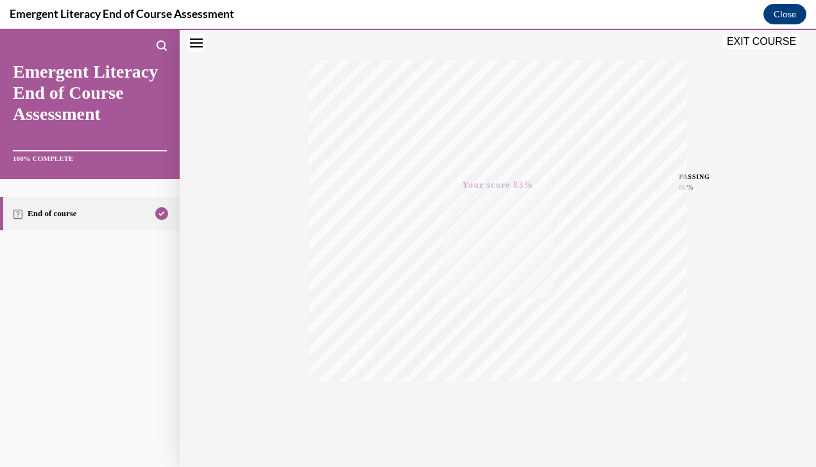
scroll to position [219, 0]
click at [763, 38] on button "EXIT COURSE" at bounding box center [761, 41] width 77 height 15
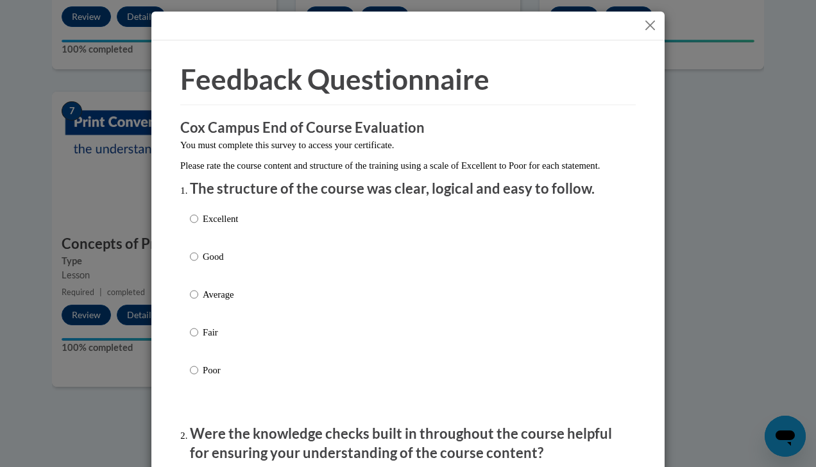
click at [203, 226] on p "Excellent" at bounding box center [220, 219] width 35 height 14
click at [198, 226] on input "Excellent" at bounding box center [194, 219] width 8 height 14
radio input "true"
click at [203, 226] on p "Excellent" at bounding box center [220, 219] width 35 height 14
click at [198, 226] on input "Excellent" at bounding box center [194, 219] width 8 height 14
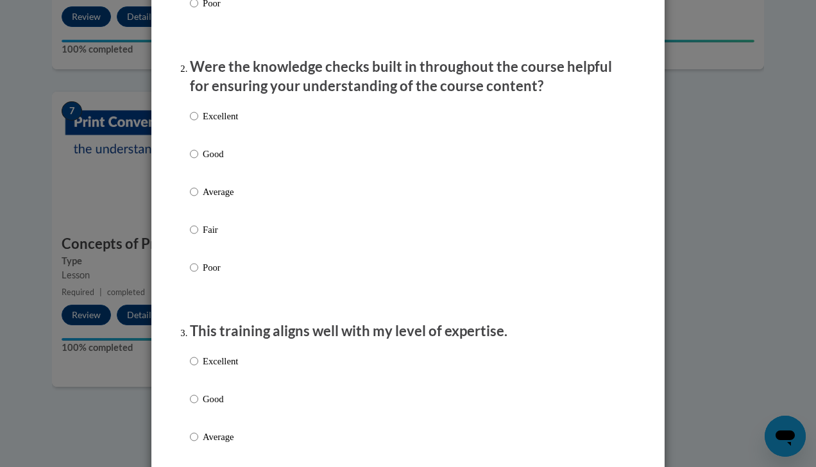
scroll to position [484, 0]
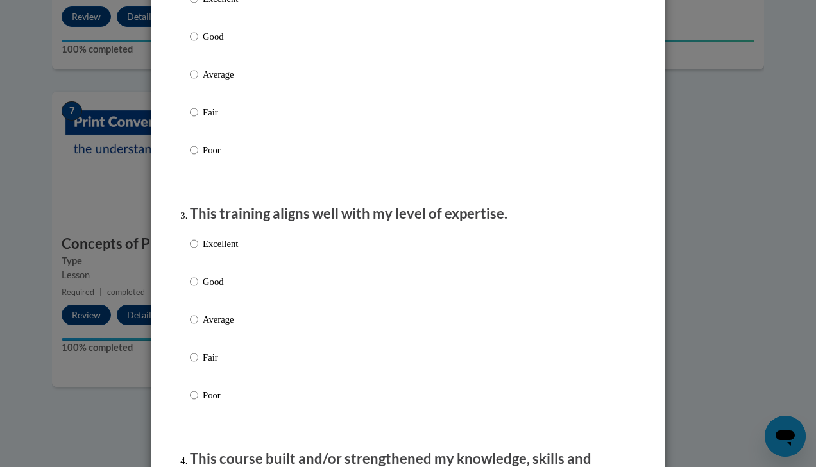
drag, startPoint x: 200, startPoint y: 237, endPoint x: 200, endPoint y: 49, distance: 188.5
click at [203, 44] on p "Good" at bounding box center [220, 36] width 35 height 14
click at [198, 44] on input "Good" at bounding box center [194, 36] width 8 height 14
radio input "true"
click at [226, 251] on p "Excellent" at bounding box center [220, 244] width 35 height 14
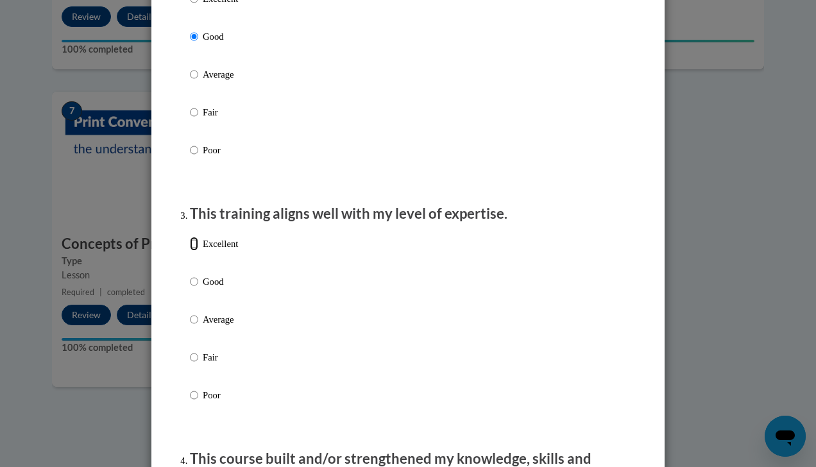
click at [198, 251] on input "Excellent" at bounding box center [194, 244] width 8 height 14
radio input "true"
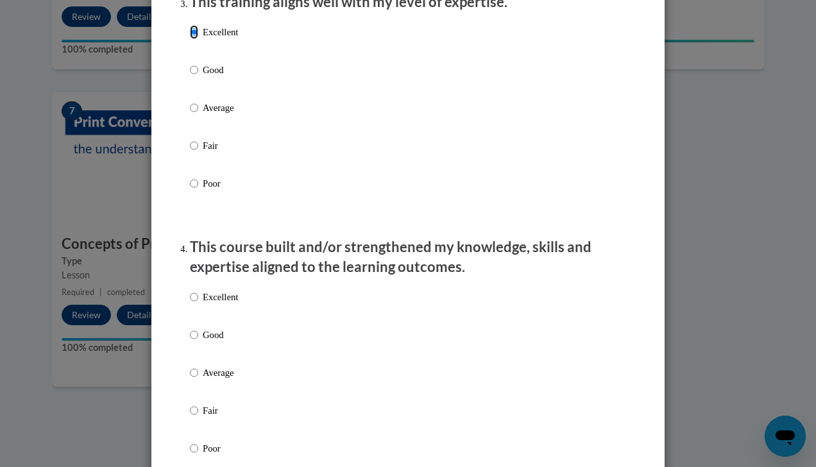
scroll to position [737, 0]
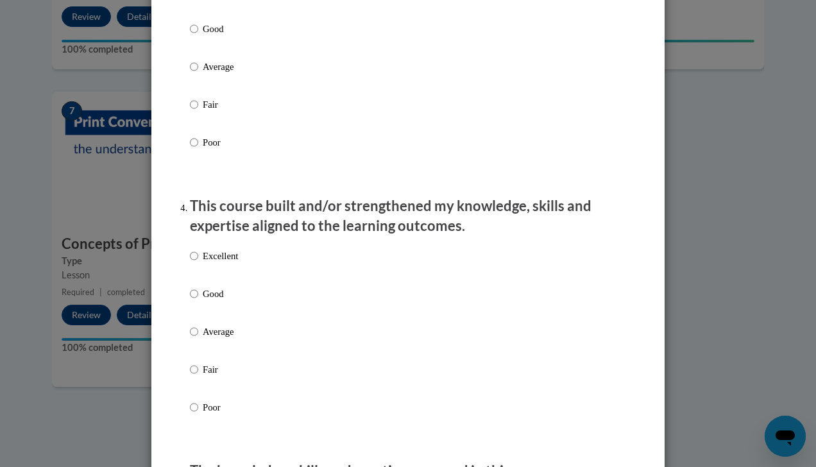
click at [215, 301] on p "Good" at bounding box center [220, 294] width 35 height 14
click at [198, 301] on input "Good" at bounding box center [194, 294] width 8 height 14
radio input "true"
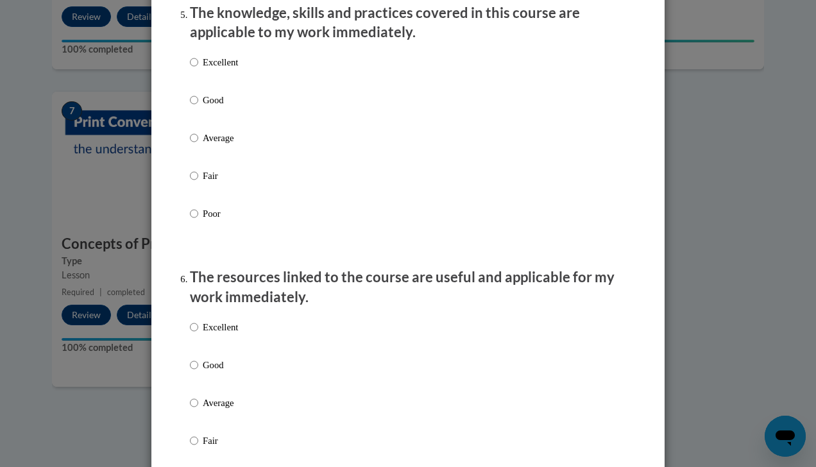
scroll to position [1192, 0]
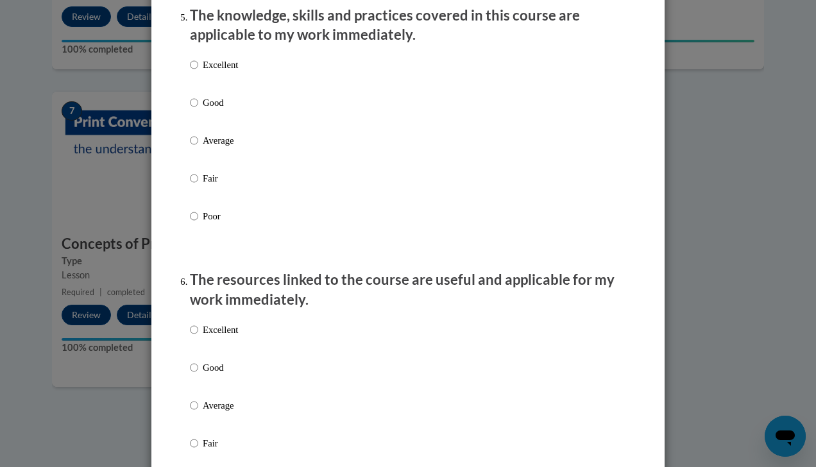
click at [230, 72] on p "Excellent" at bounding box center [220, 65] width 35 height 14
click at [198, 72] on input "Excellent" at bounding box center [194, 65] width 8 height 14
radio input "true"
click at [209, 373] on p "Good" at bounding box center [220, 367] width 35 height 14
click at [198, 373] on input "Good" at bounding box center [194, 367] width 8 height 14
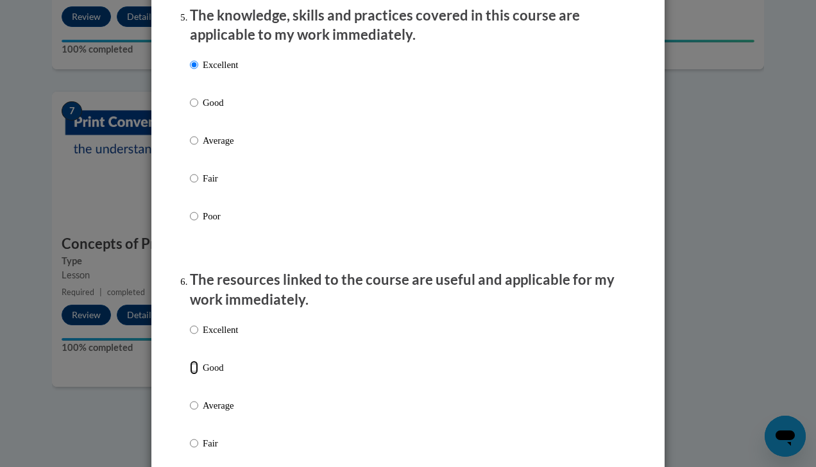
radio input "true"
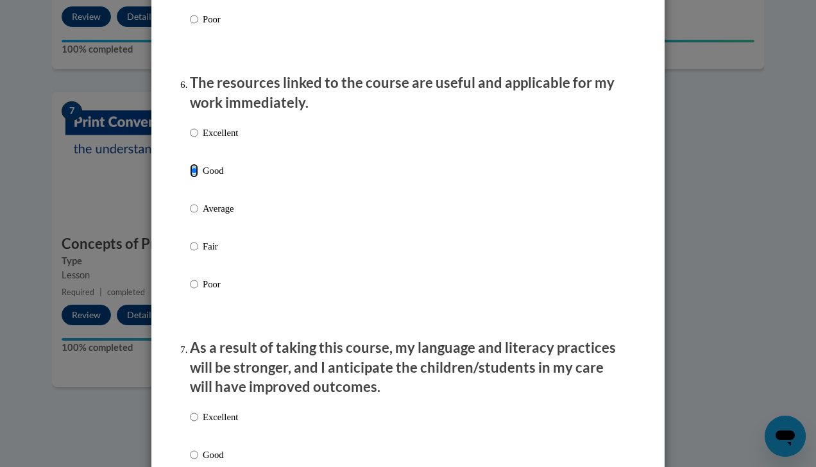
scroll to position [1390, 0]
click at [193, 444] on label "Excellent" at bounding box center [214, 426] width 48 height 35
click at [193, 423] on input "Excellent" at bounding box center [194, 416] width 8 height 14
radio input "true"
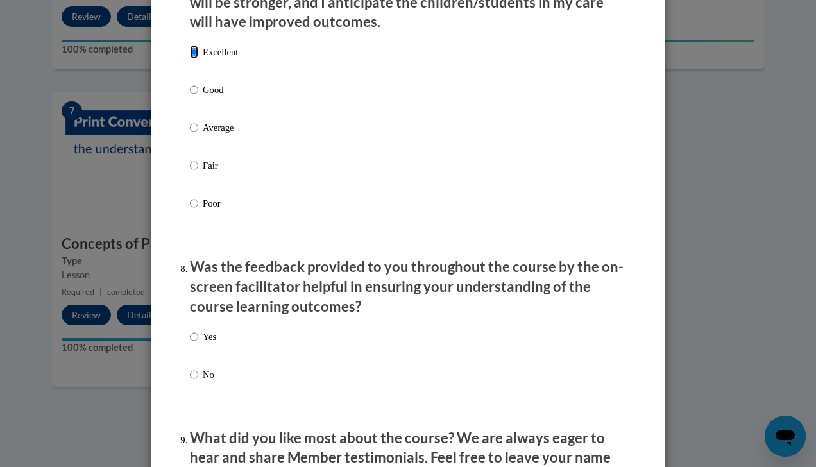
scroll to position [1756, 0]
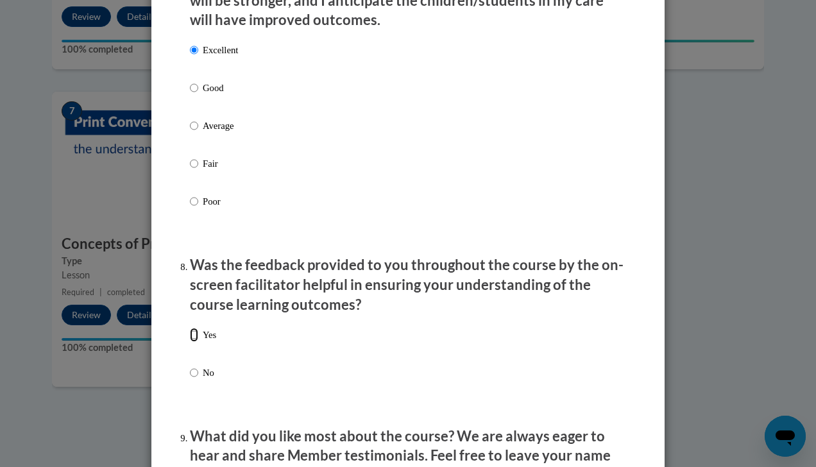
click at [192, 342] on input "Yes" at bounding box center [194, 335] width 8 height 14
radio input "true"
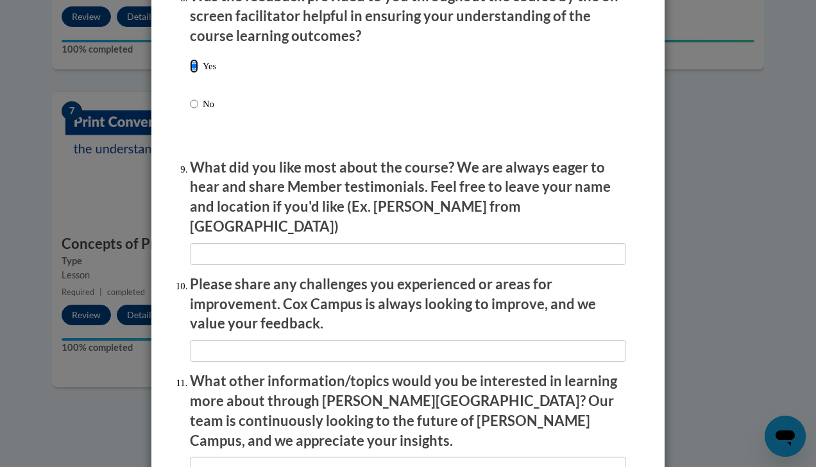
scroll to position [2047, 0]
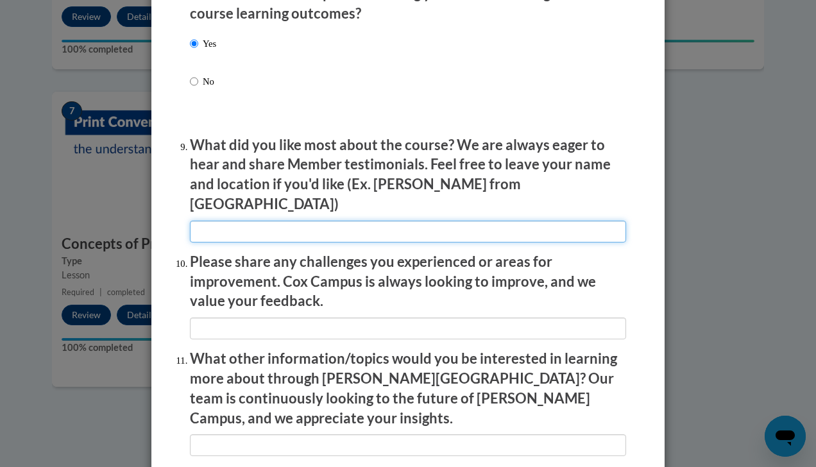
click at [296, 231] on input "textbox" at bounding box center [408, 232] width 436 height 22
type input "n/a"
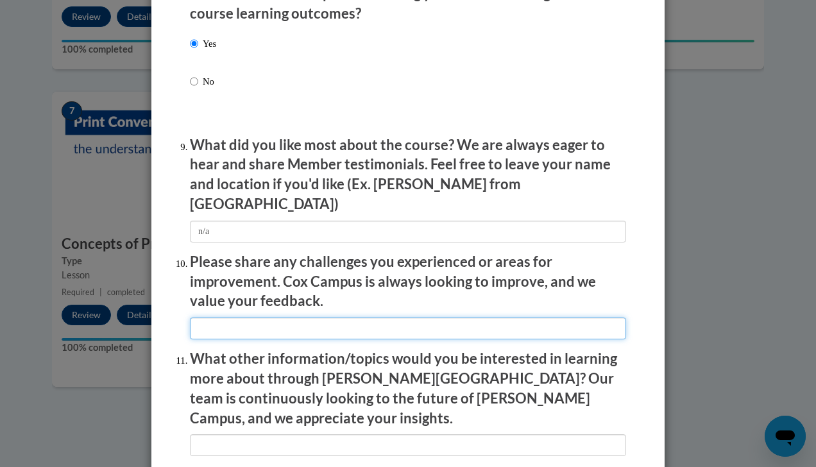
click at [332, 317] on input "textbox" at bounding box center [408, 328] width 436 height 22
type input "n/a"
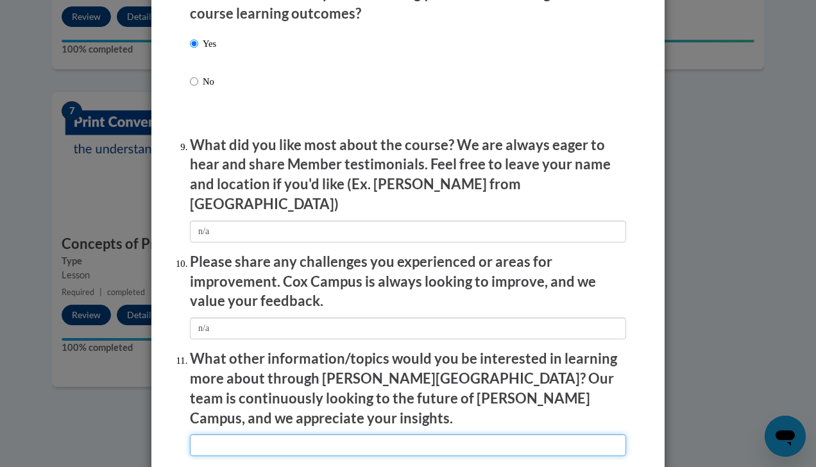
click at [386, 434] on input "textbox" at bounding box center [408, 445] width 436 height 22
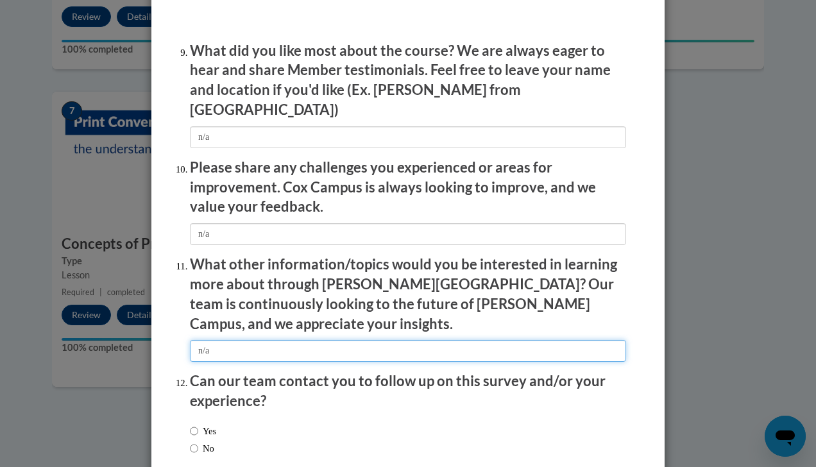
scroll to position [2199, 0]
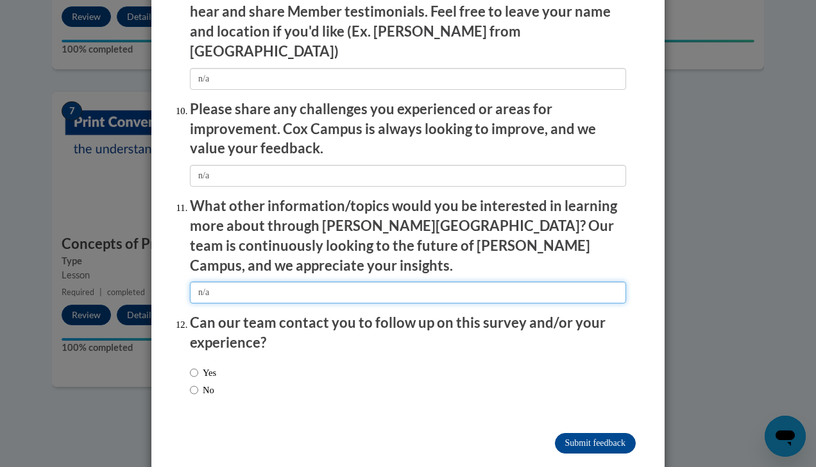
type input "n/a"
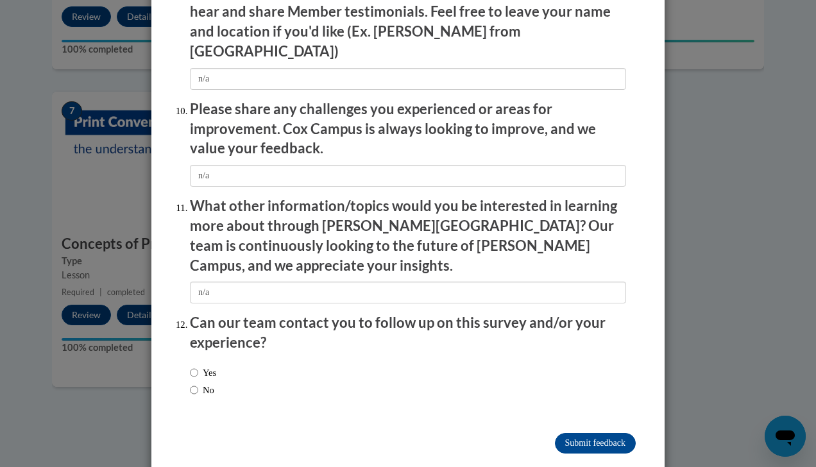
click at [198, 383] on label "No" at bounding box center [202, 390] width 24 height 14
click at [198, 383] on input "No" at bounding box center [194, 390] width 8 height 14
radio input "true"
click at [573, 433] on input "Submit feedback" at bounding box center [595, 443] width 81 height 21
